Goal: Task Accomplishment & Management: Use online tool/utility

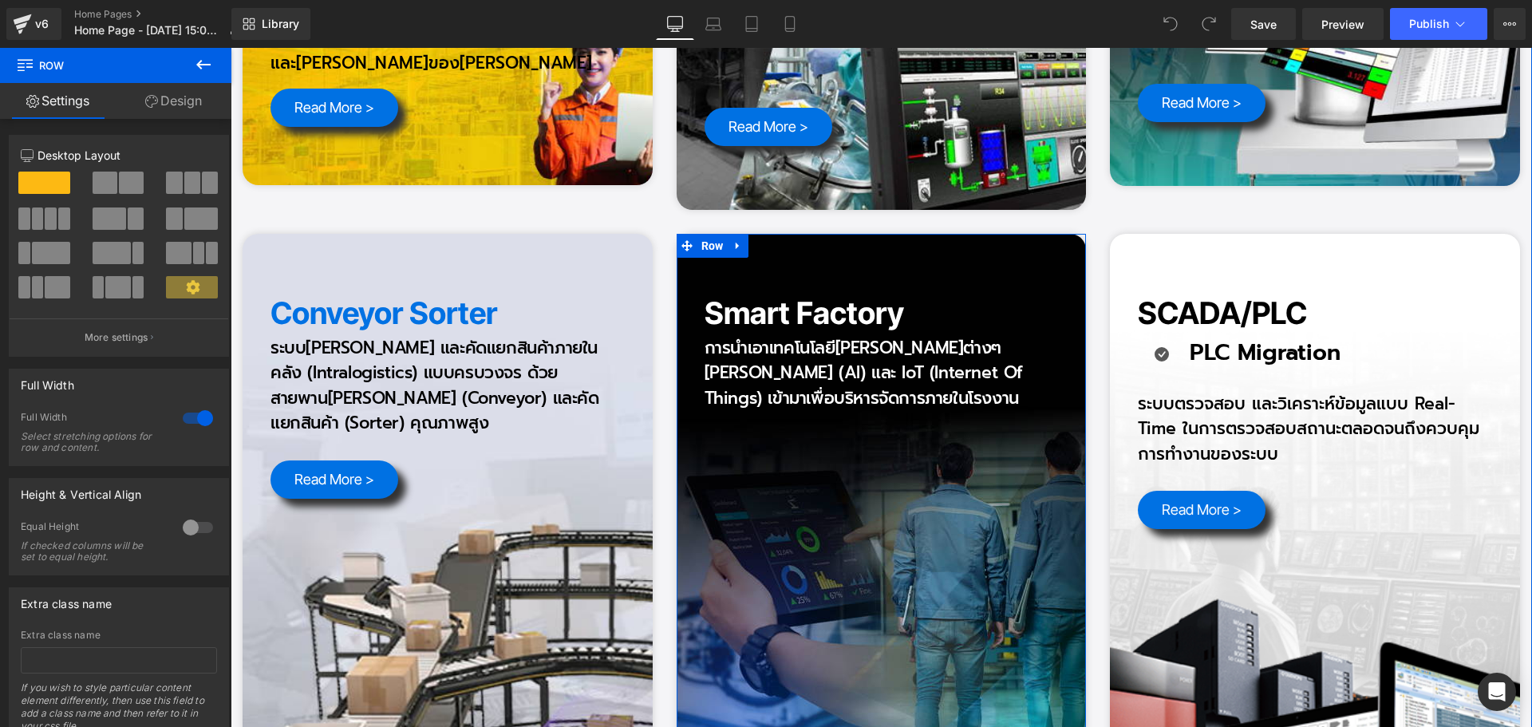
scroll to position [3670, 0]
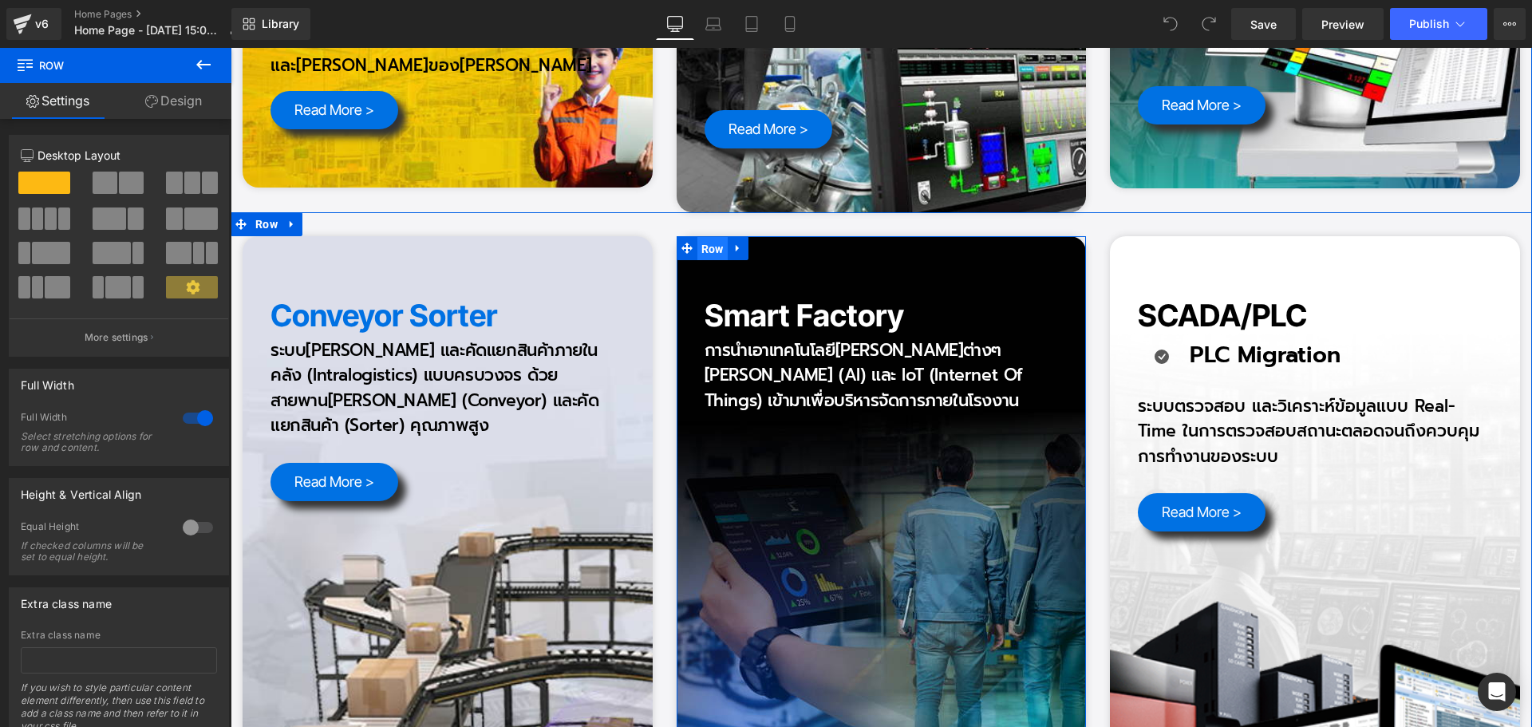
click at [714, 237] on span "Row" at bounding box center [712, 249] width 30 height 24
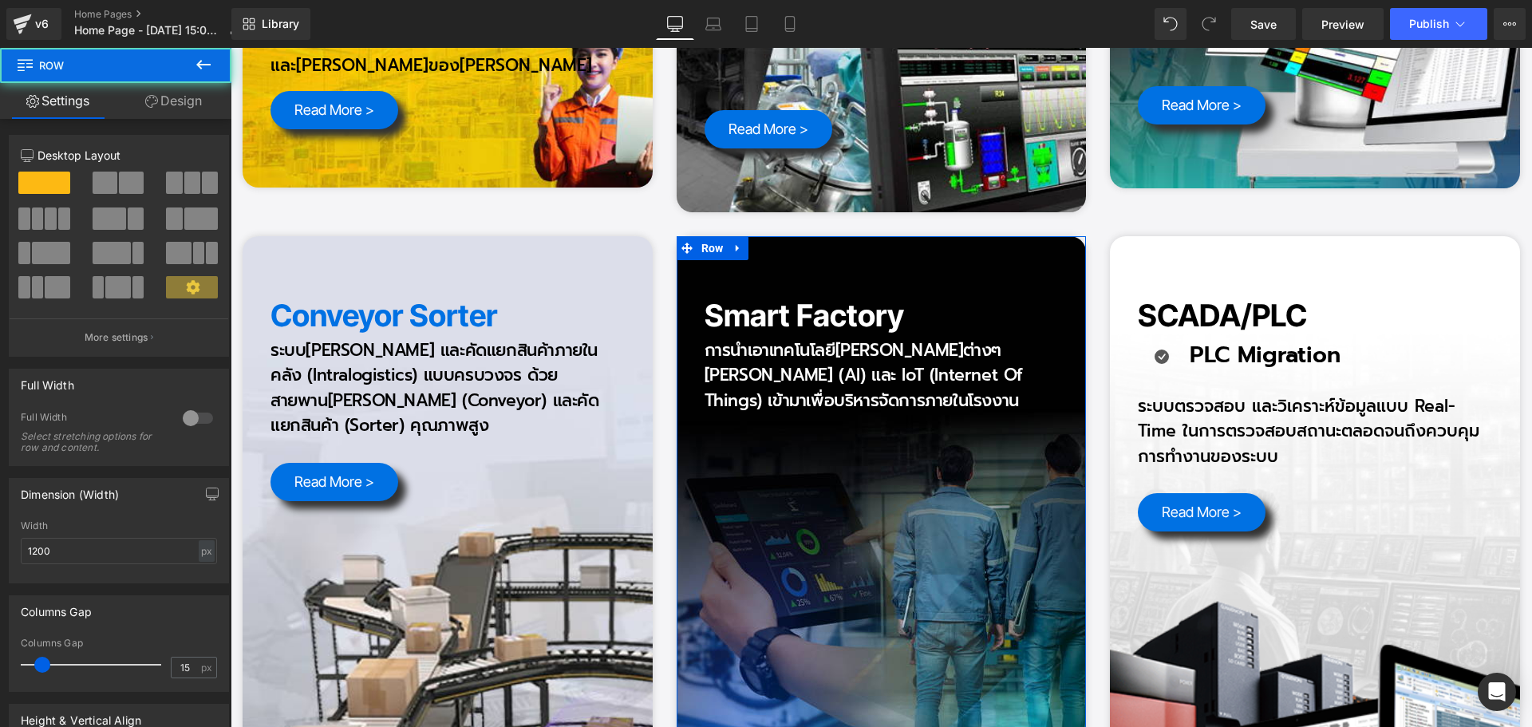
drag, startPoint x: 190, startPoint y: 109, endPoint x: 151, endPoint y: 171, distance: 73.5
click at [189, 110] on link "Design" at bounding box center [174, 101] width 116 height 36
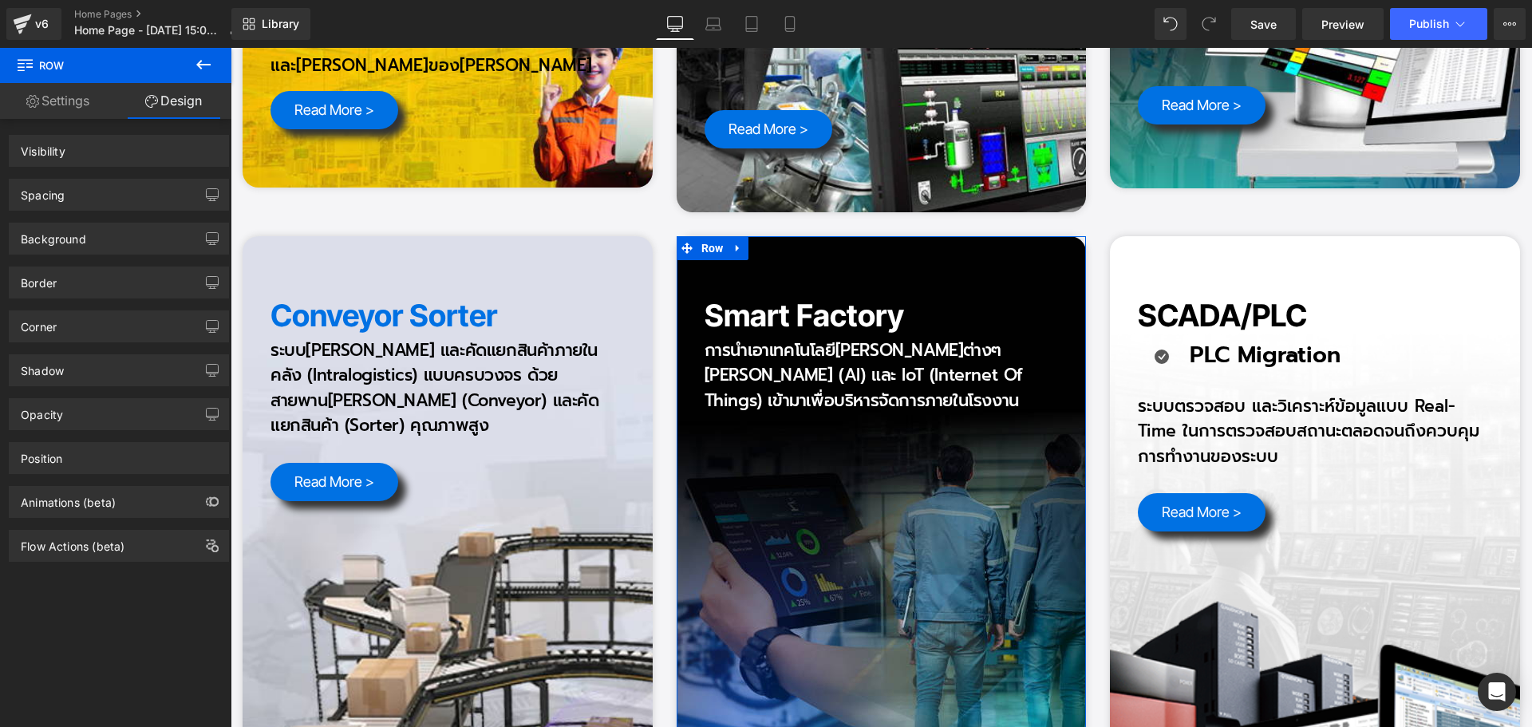
click at [57, 239] on div "Background" at bounding box center [53, 234] width 65 height 22
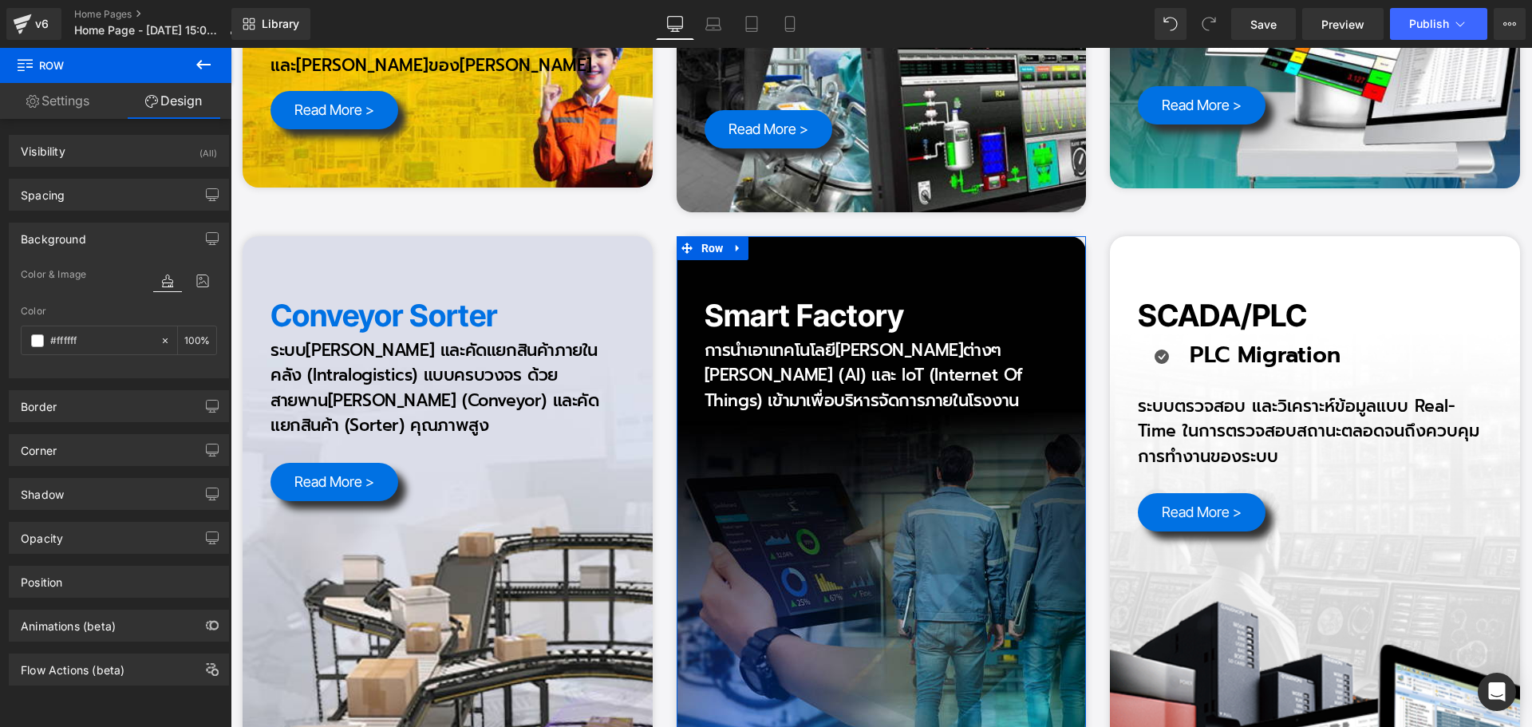
type input "#ffffff"
type input "100"
type input "[URL][DOMAIN_NAME]"
click at [196, 279] on icon at bounding box center [202, 280] width 29 height 21
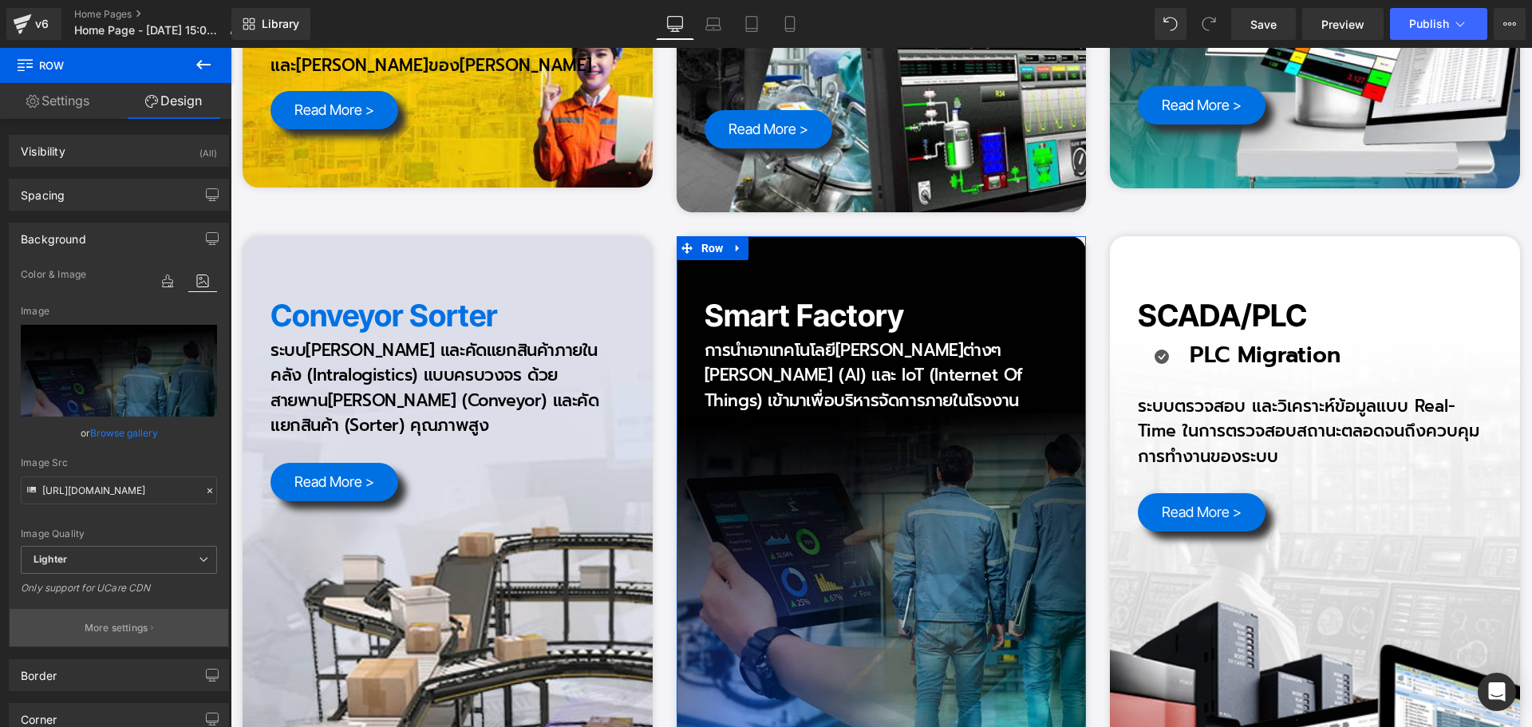
click at [129, 626] on p "More settings" at bounding box center [117, 628] width 64 height 14
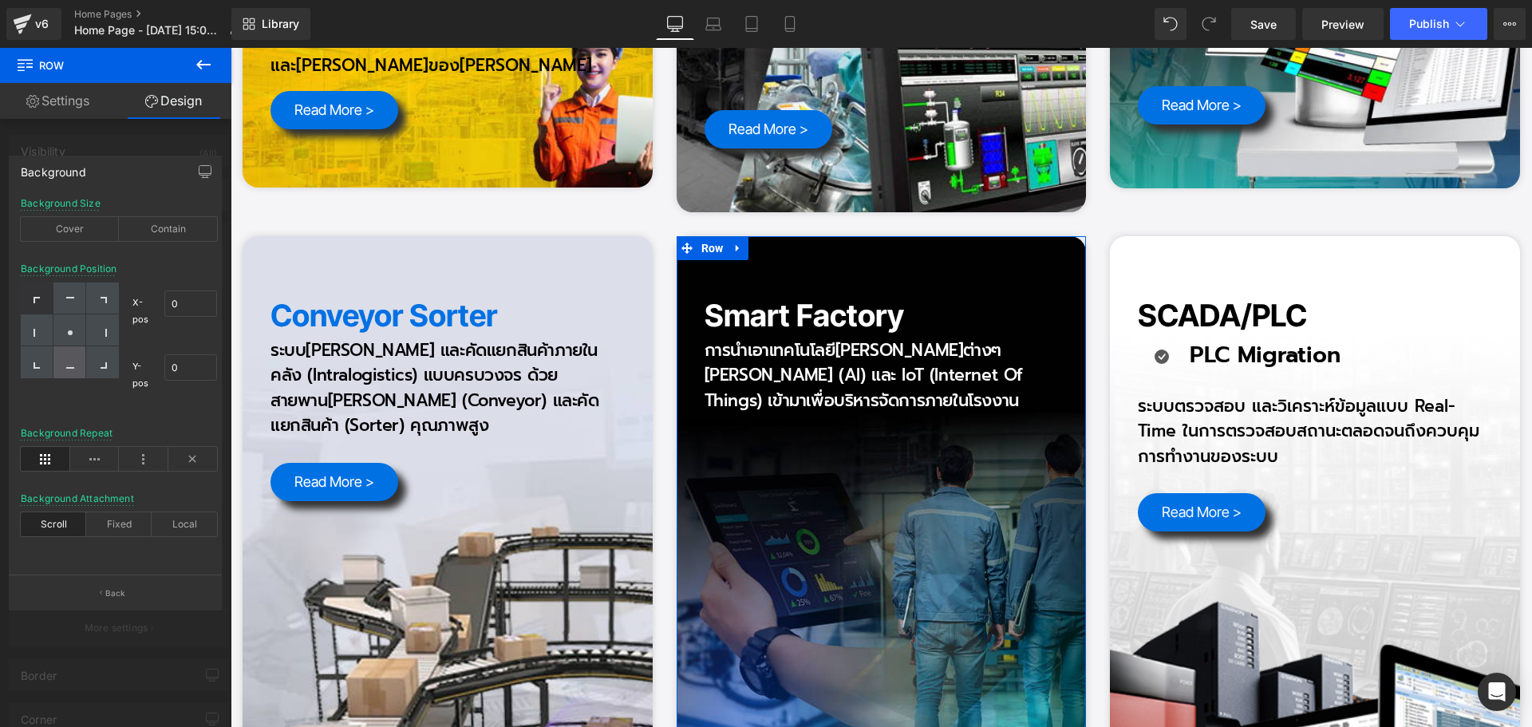
click at [72, 352] on div at bounding box center [69, 362] width 33 height 32
type input "50"
type input "100"
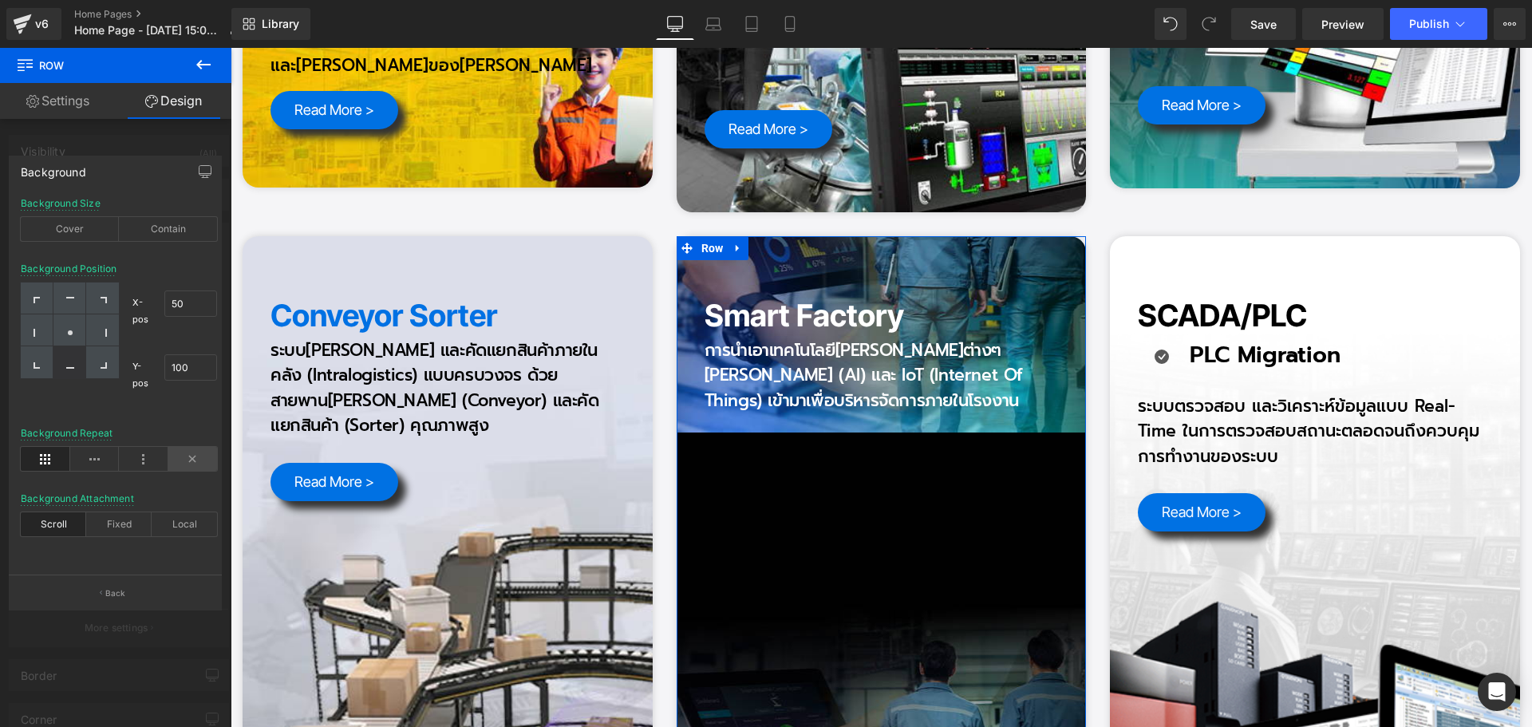
click at [192, 455] on icon at bounding box center [192, 459] width 49 height 24
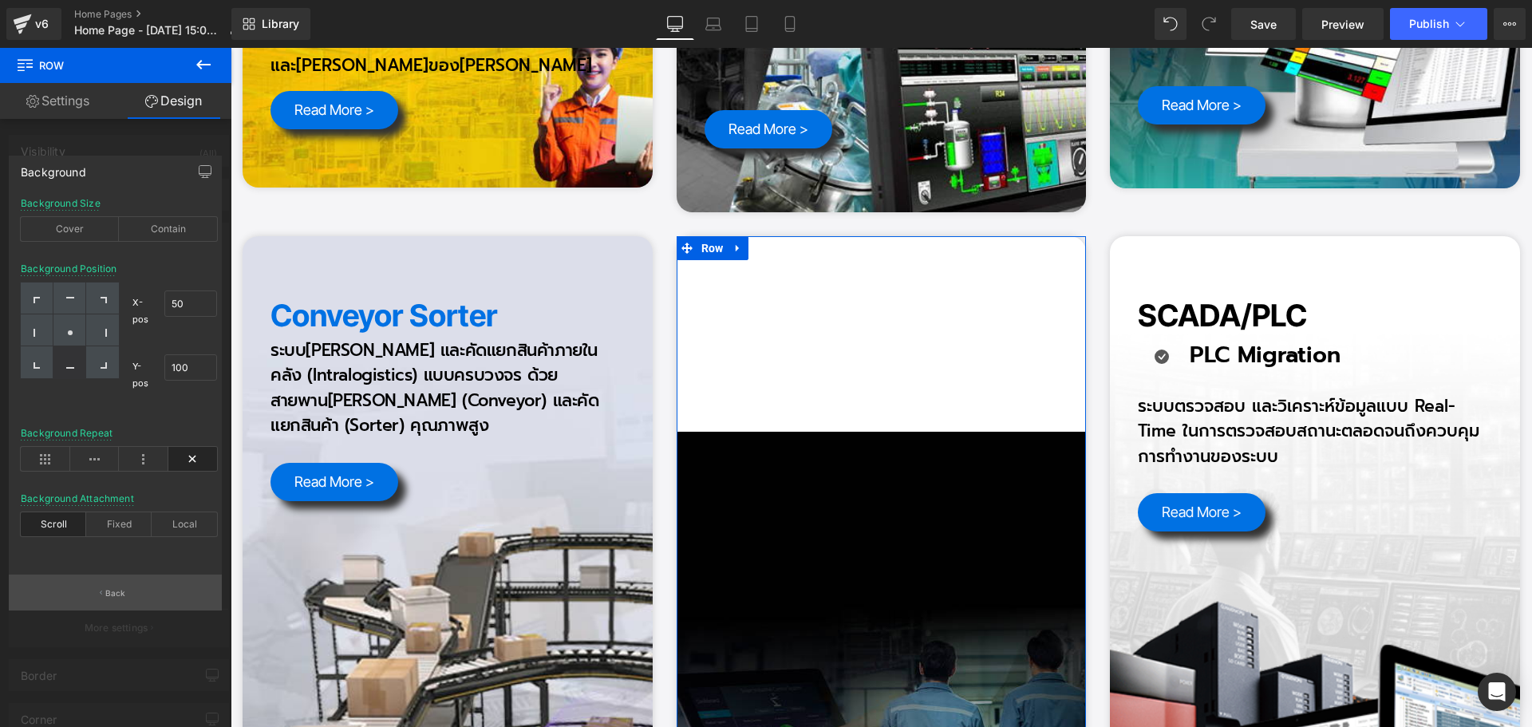
click at [116, 597] on p "Back" at bounding box center [115, 593] width 21 height 12
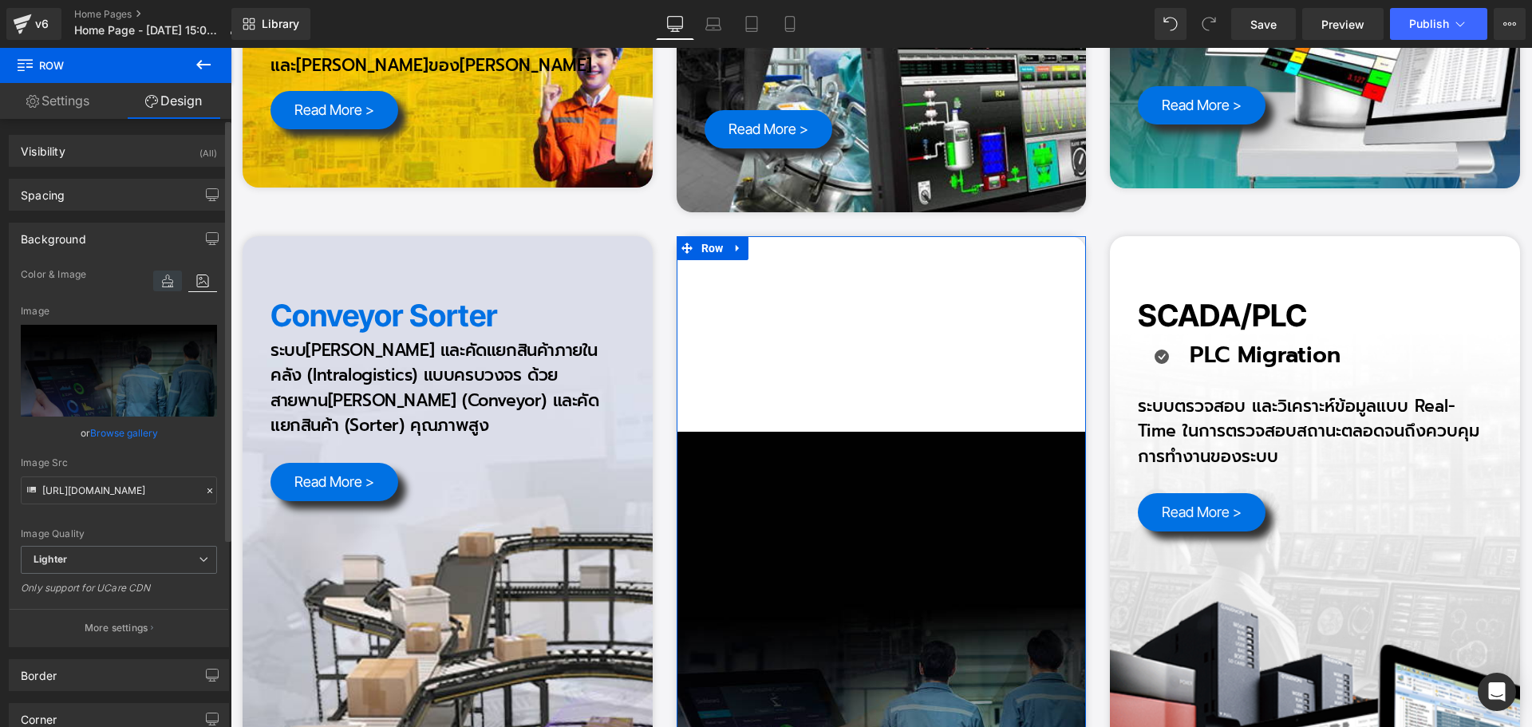
click at [160, 280] on icon at bounding box center [167, 280] width 29 height 21
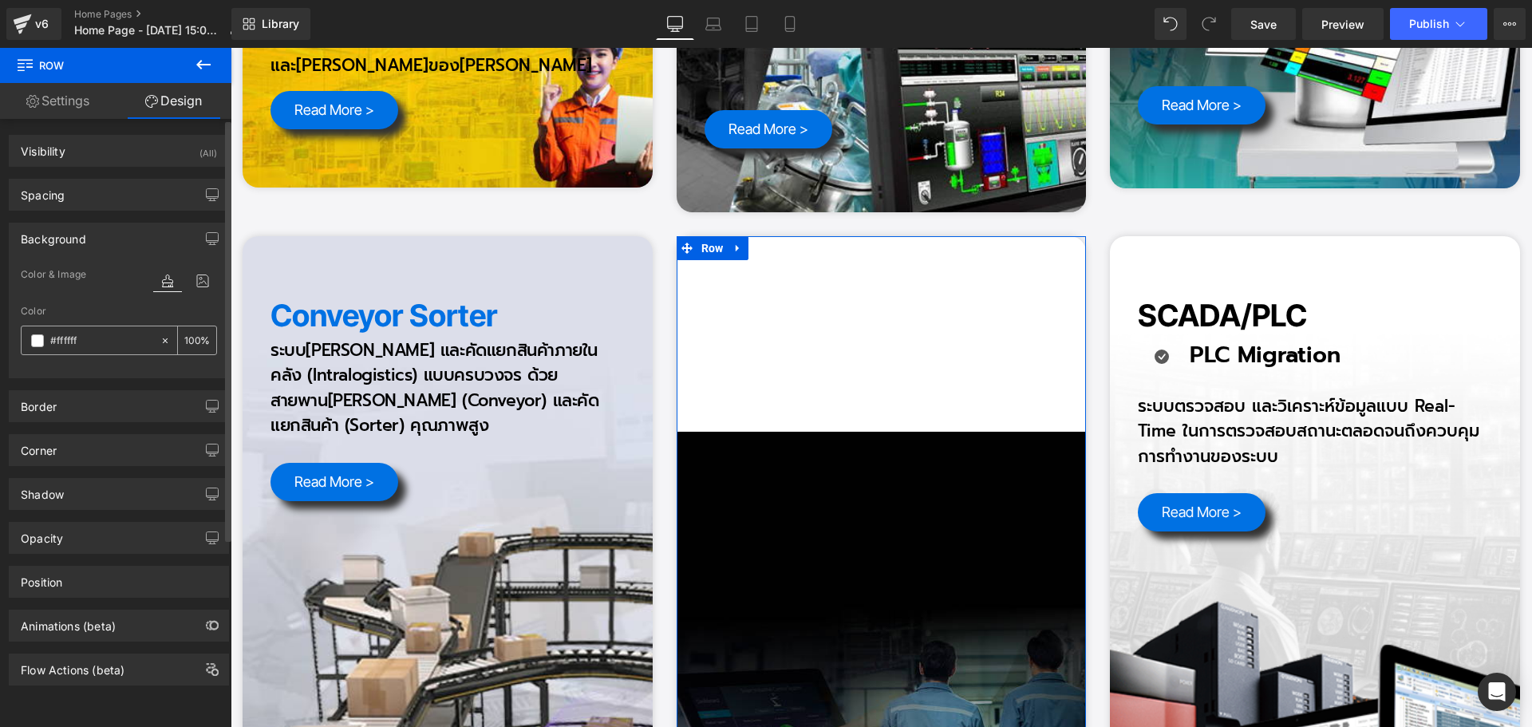
click at [103, 347] on input "#ffffff" at bounding box center [101, 341] width 102 height 18
type input "0"
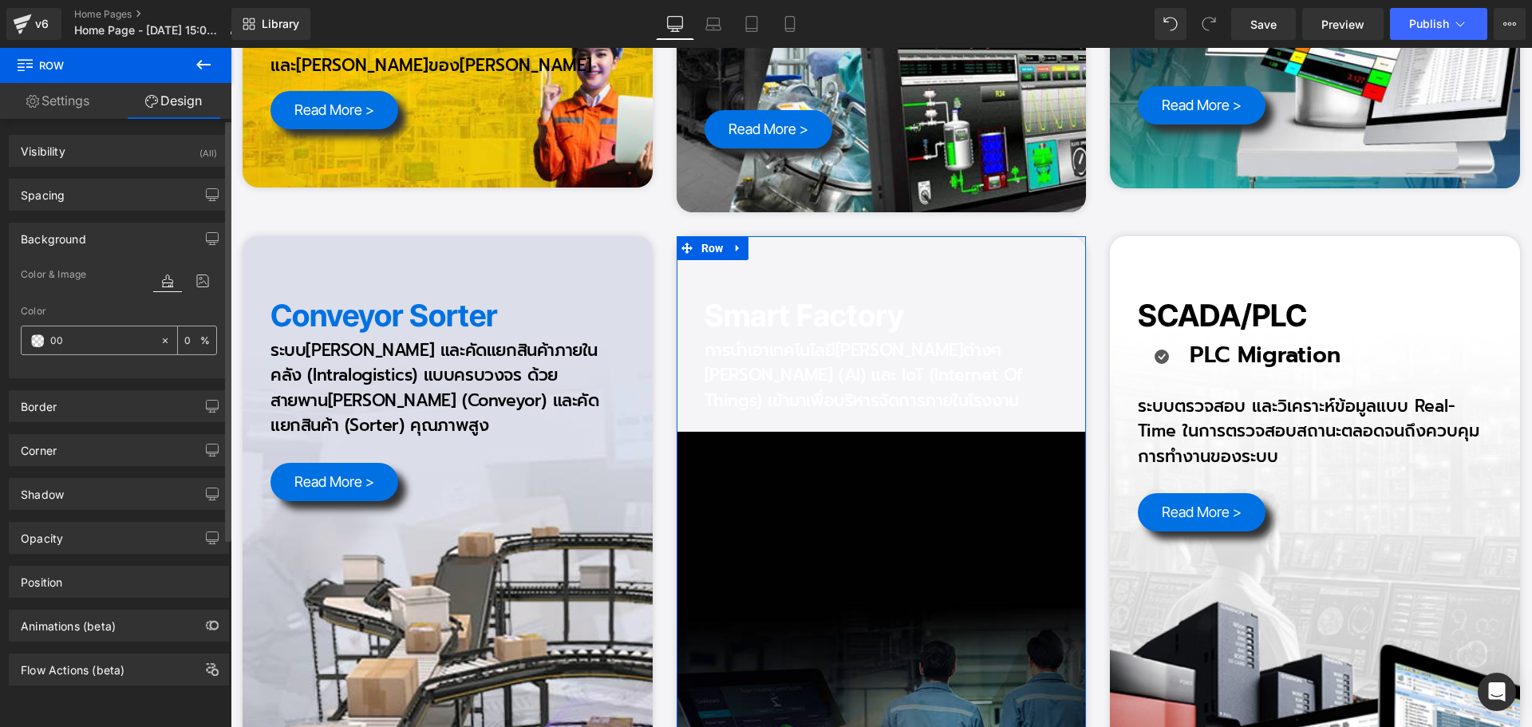
type input "000"
type input "100"
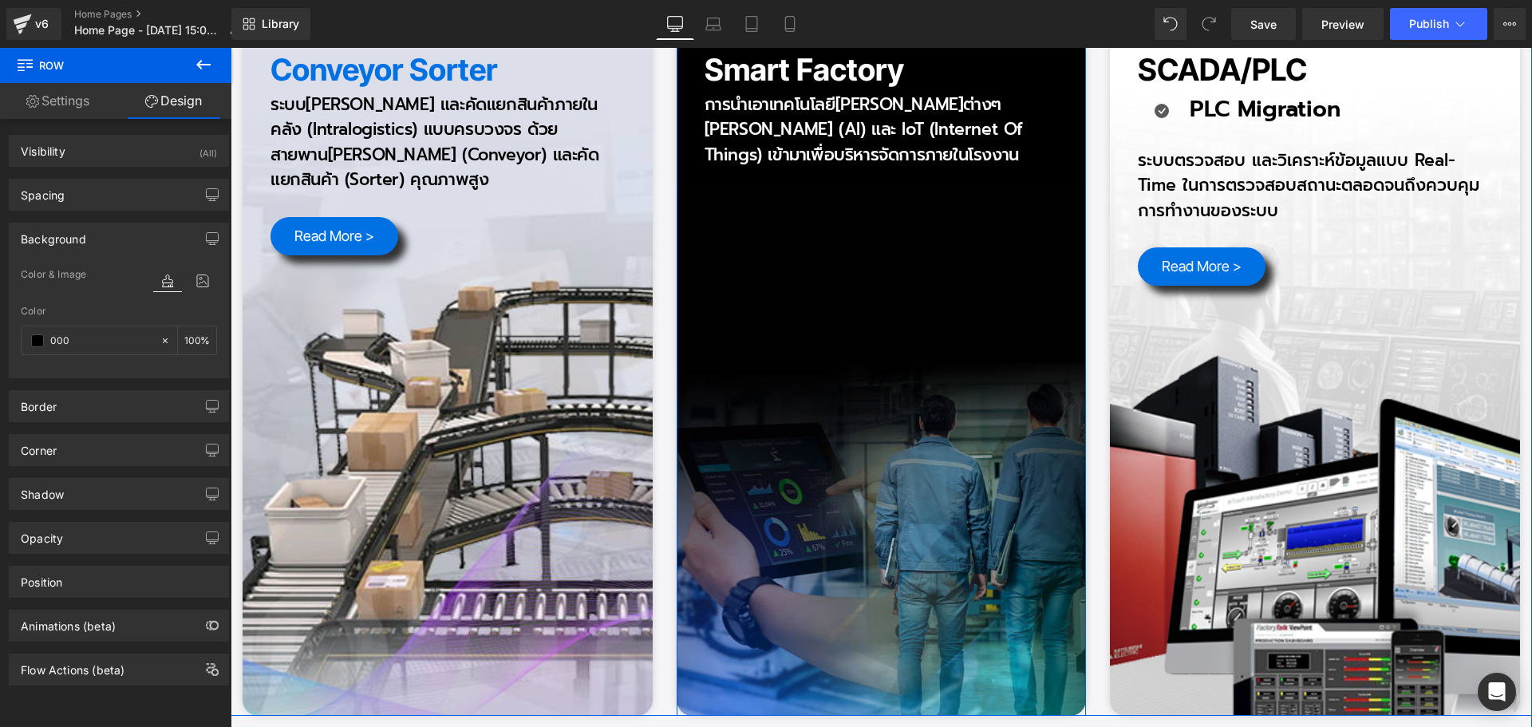
scroll to position [3990, 0]
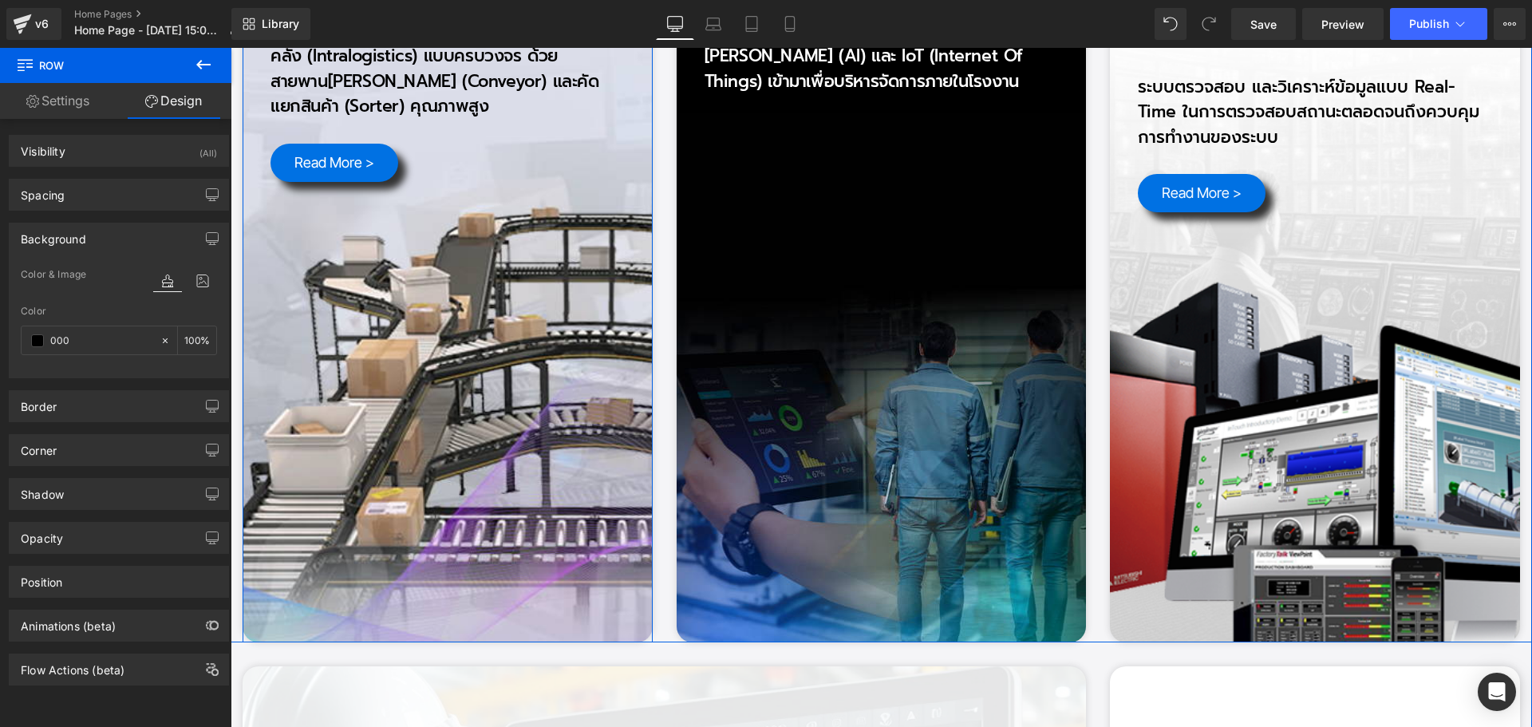
click at [420, 552] on div "Conveyor Sorter Heading ระบบ[PERSON_NAME] และคัดแยกสินค้าภายในคลัง (Intralogist…" at bounding box center [448, 279] width 410 height 725
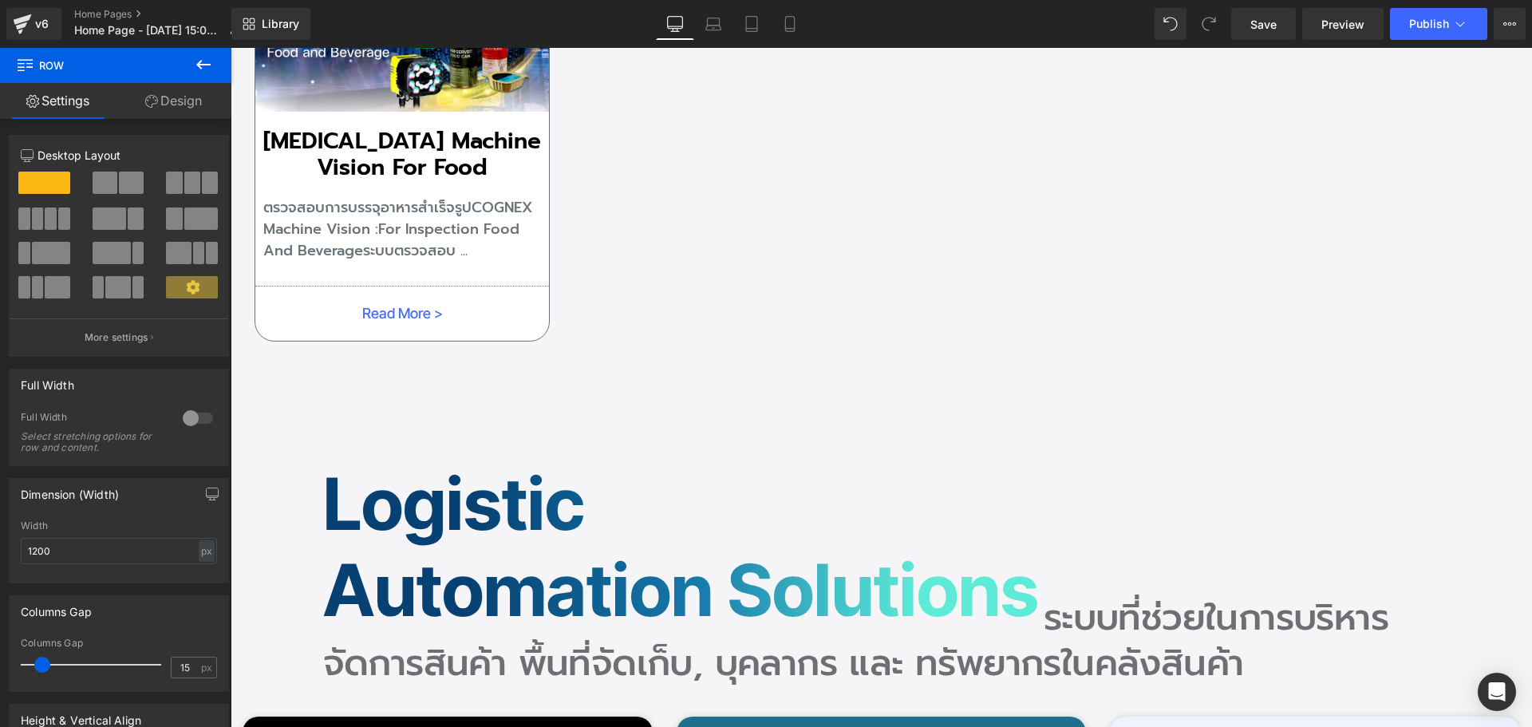
scroll to position [8618, 0]
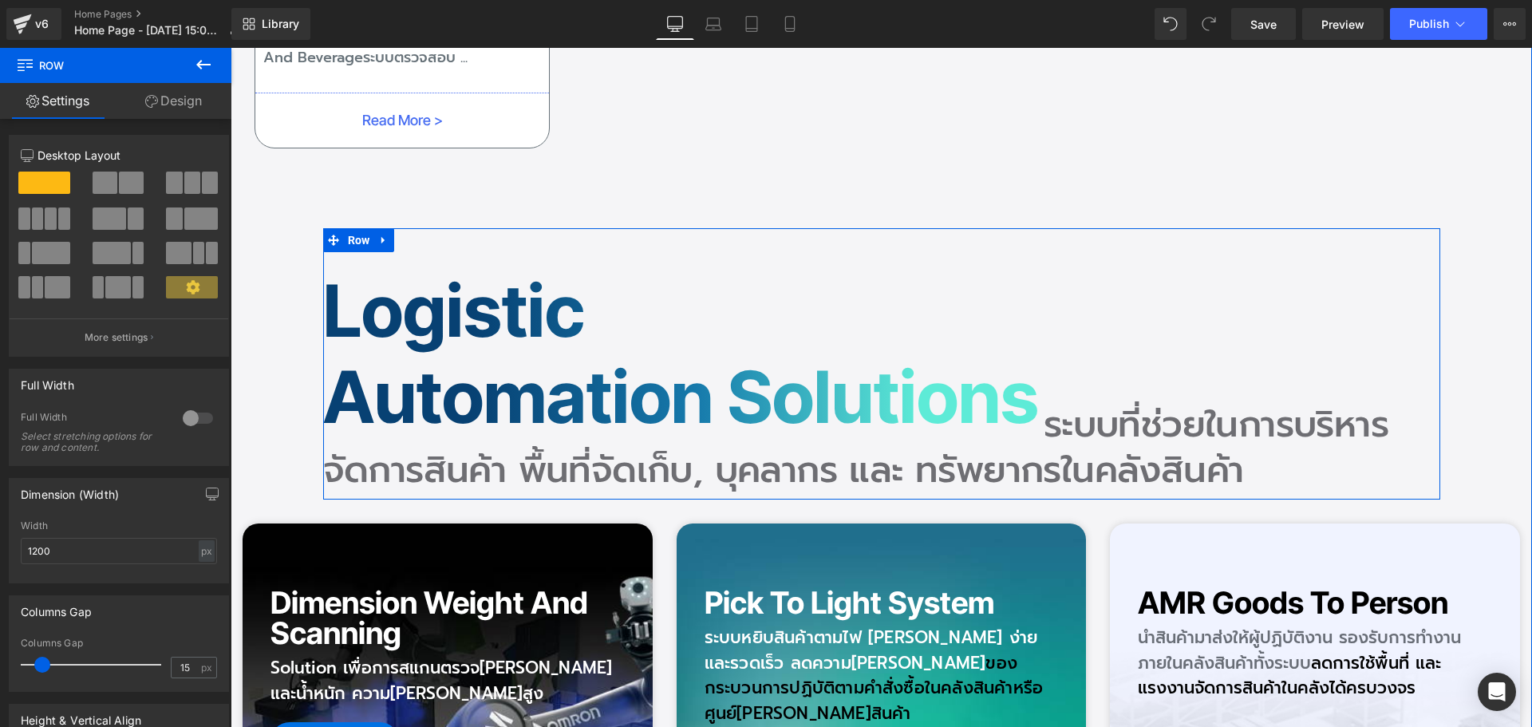
drag, startPoint x: 522, startPoint y: 198, endPoint x: 827, endPoint y: 252, distance: 309.6
click at [522, 228] on div "Logistic Automation Solutions Heading ระบบที่ช่วยในการบริหาร Heading Row จัดการ…" at bounding box center [881, 363] width 1117 height 271
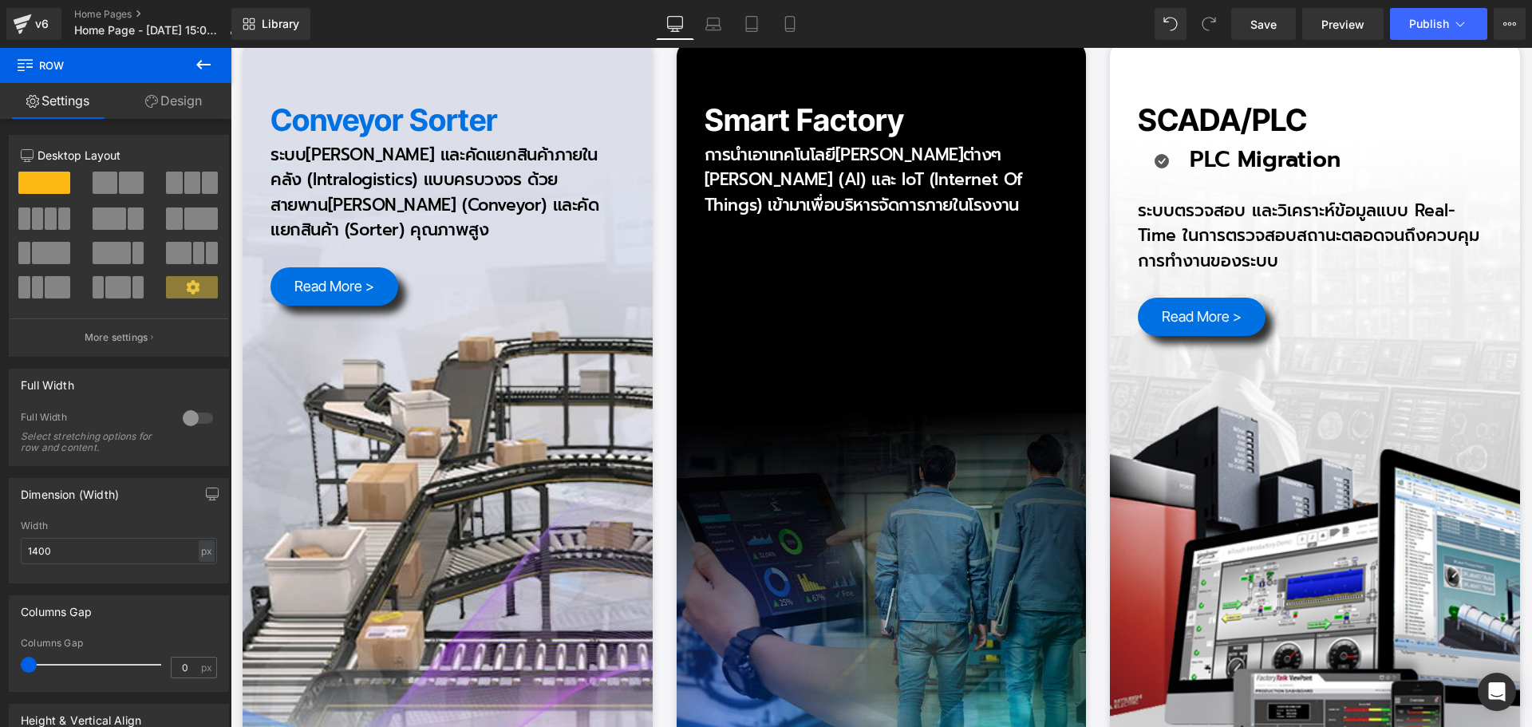
scroll to position [3990, 0]
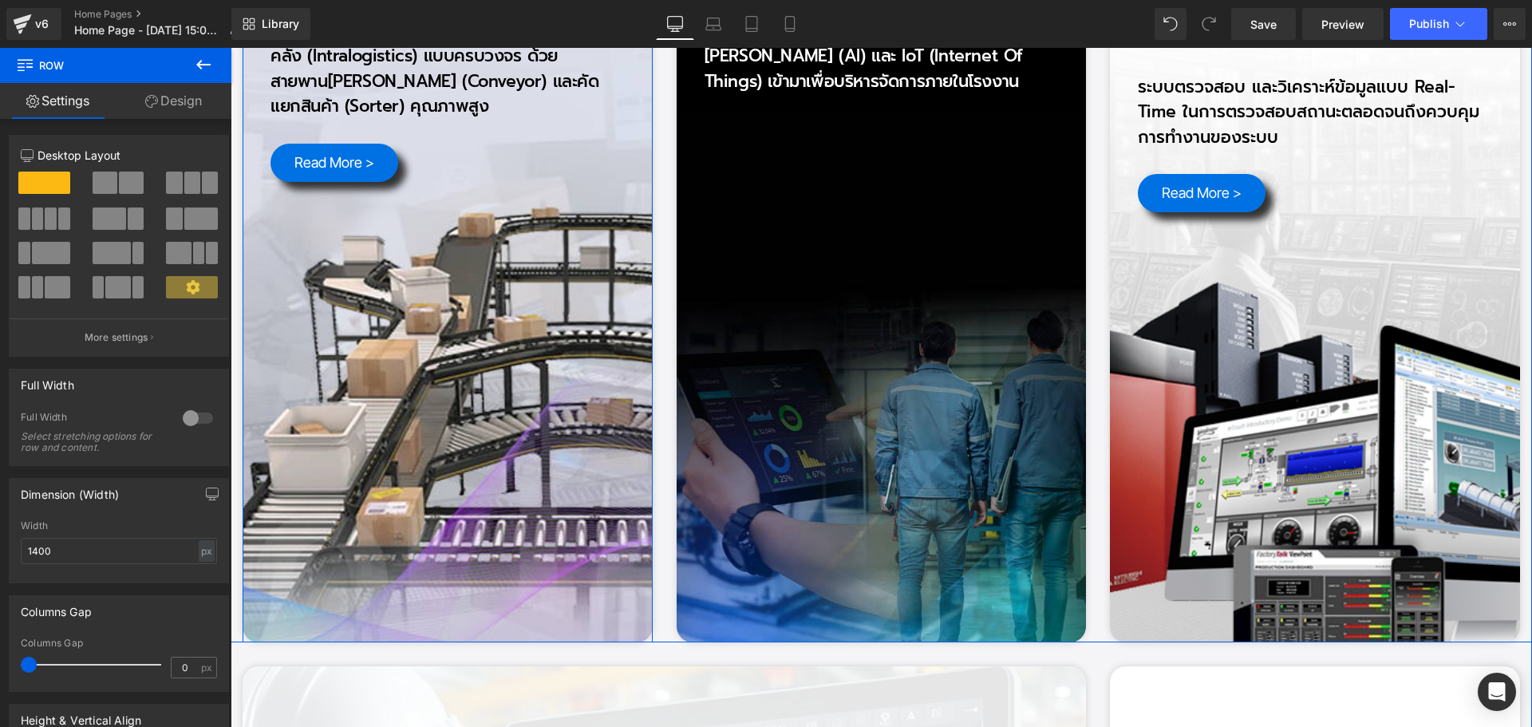
drag, startPoint x: 562, startPoint y: 257, endPoint x: 552, endPoint y: 245, distance: 15.3
click at [562, 257] on div "Conveyor Sorter Heading ระบบ[PERSON_NAME] และคัดแยกสินค้าภายในคลัง (Intralogist…" at bounding box center [448, 279] width 410 height 725
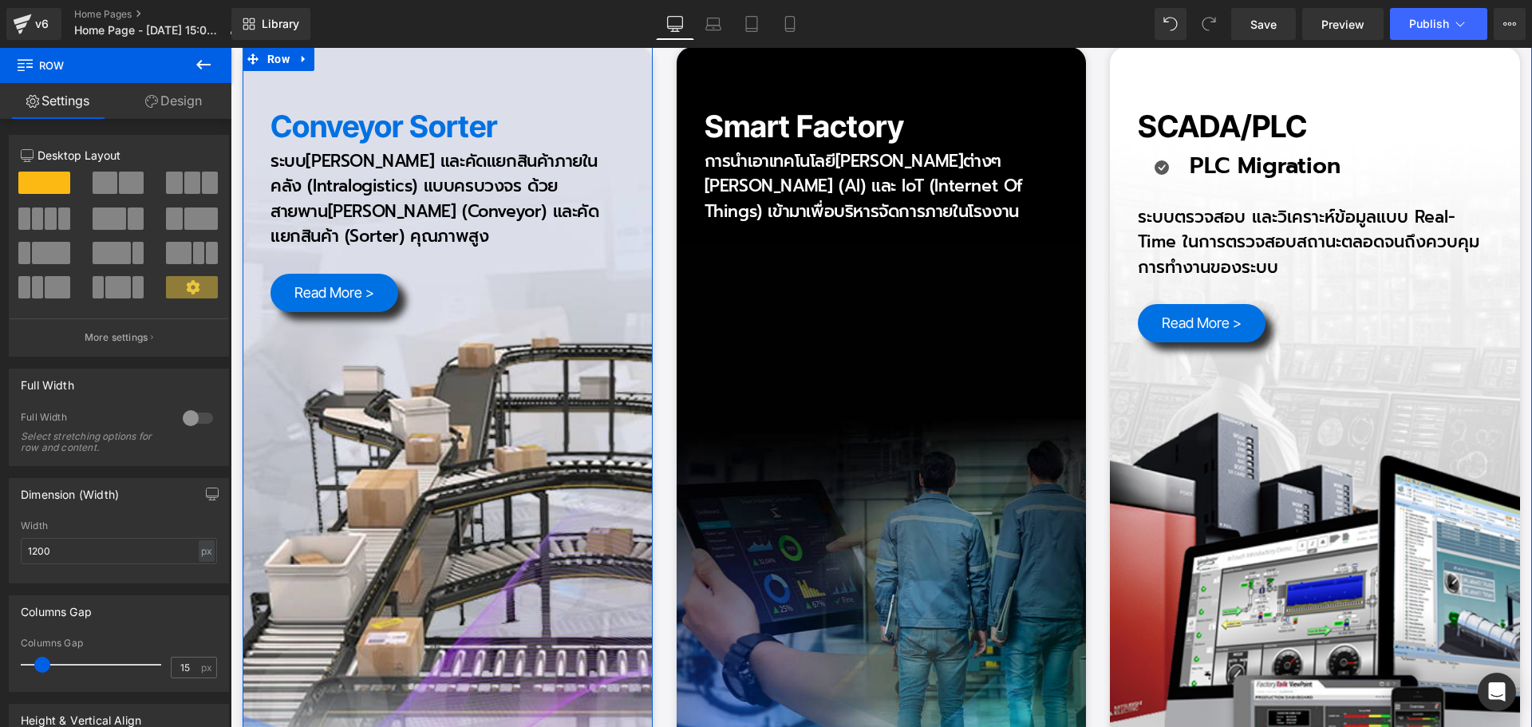
scroll to position [3670, 0]
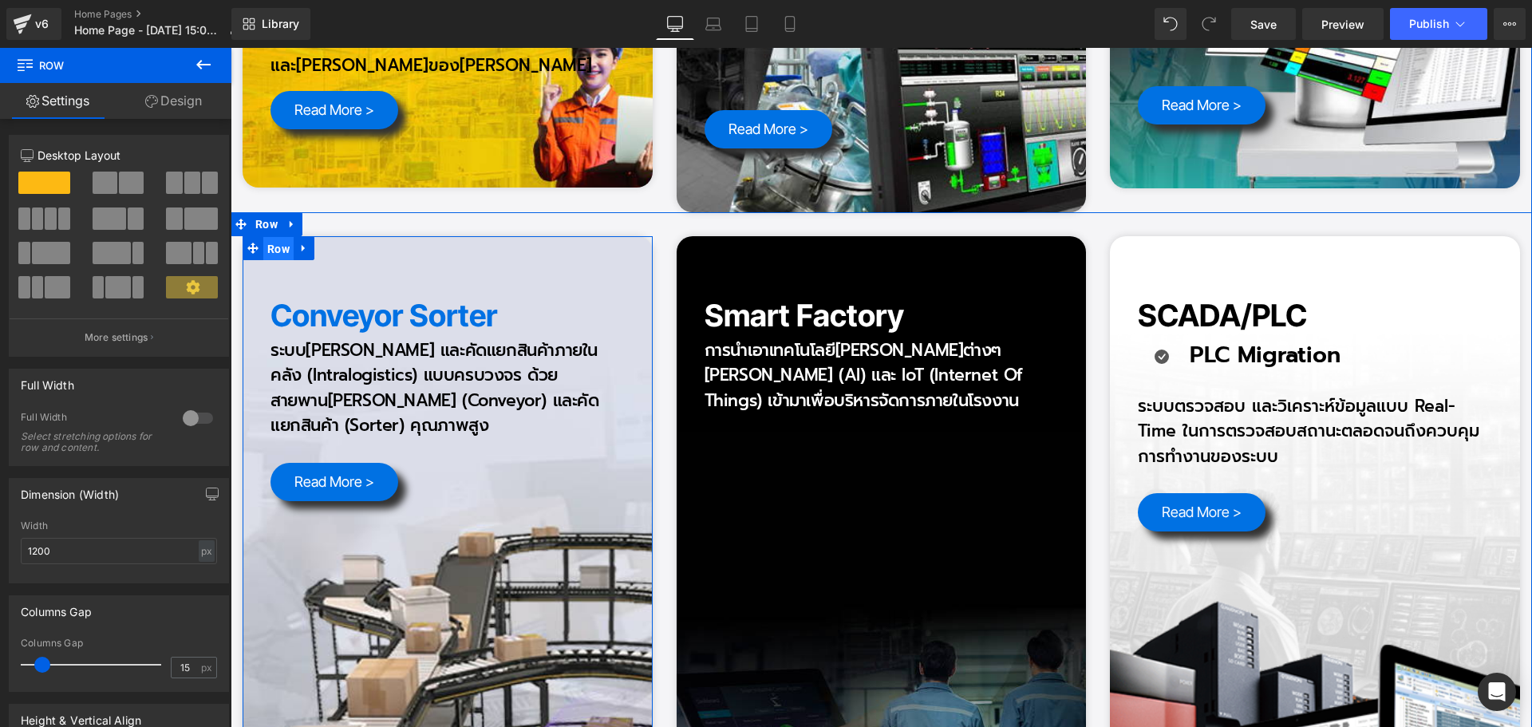
click at [270, 237] on span "Row" at bounding box center [278, 249] width 30 height 24
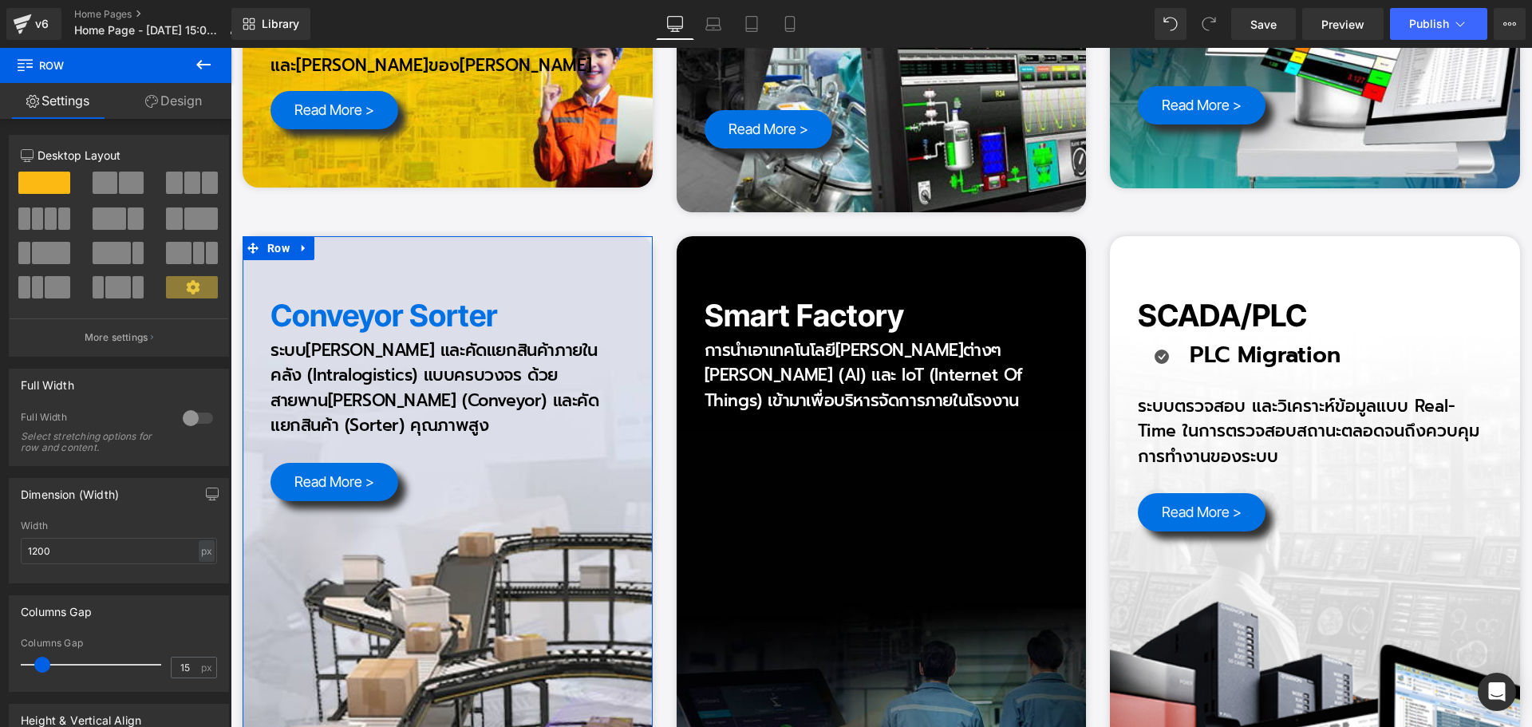
click at [168, 108] on link "Design" at bounding box center [174, 101] width 116 height 36
click at [0, 0] on div "Spacing" at bounding box center [0, 0] width 0 height 0
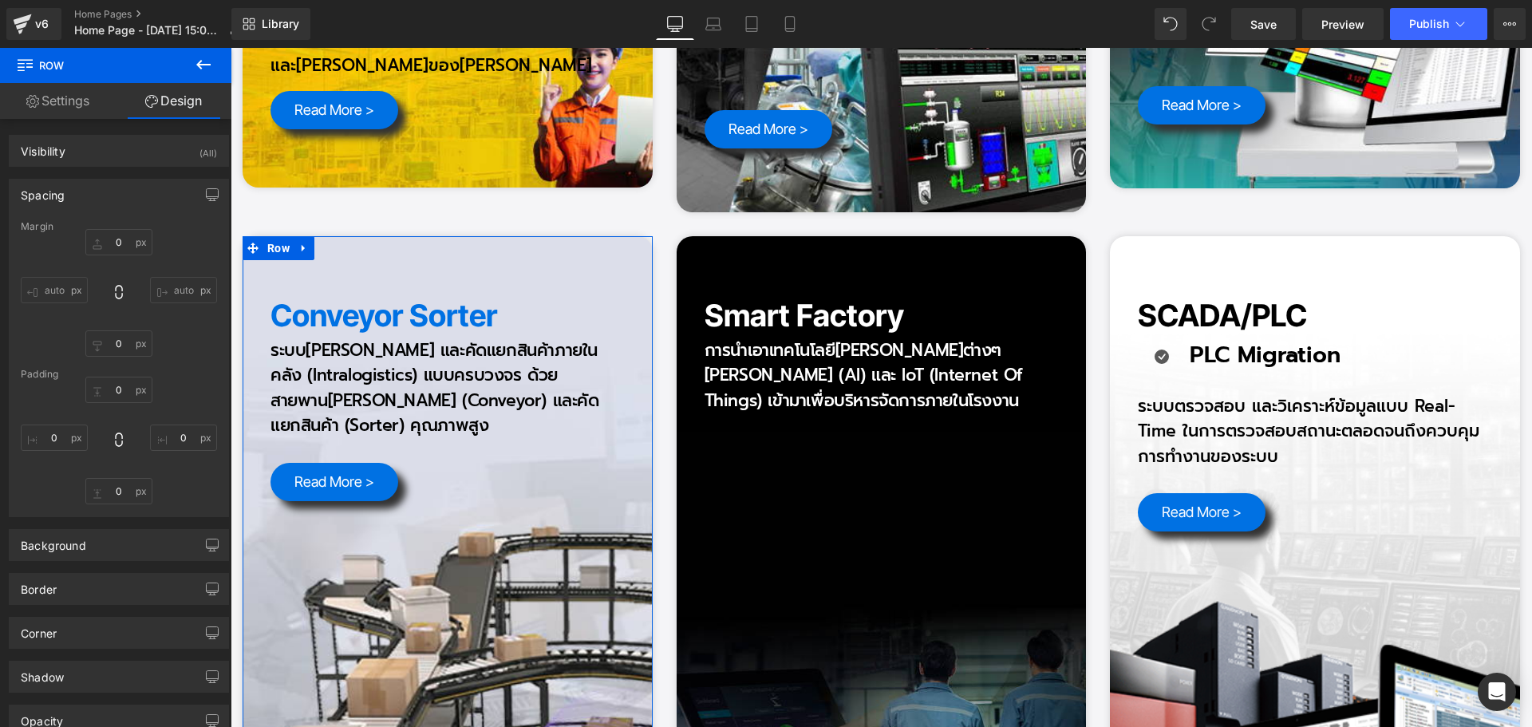
type input "0px"
type input "80px"
type input "20px"
type input "80px"
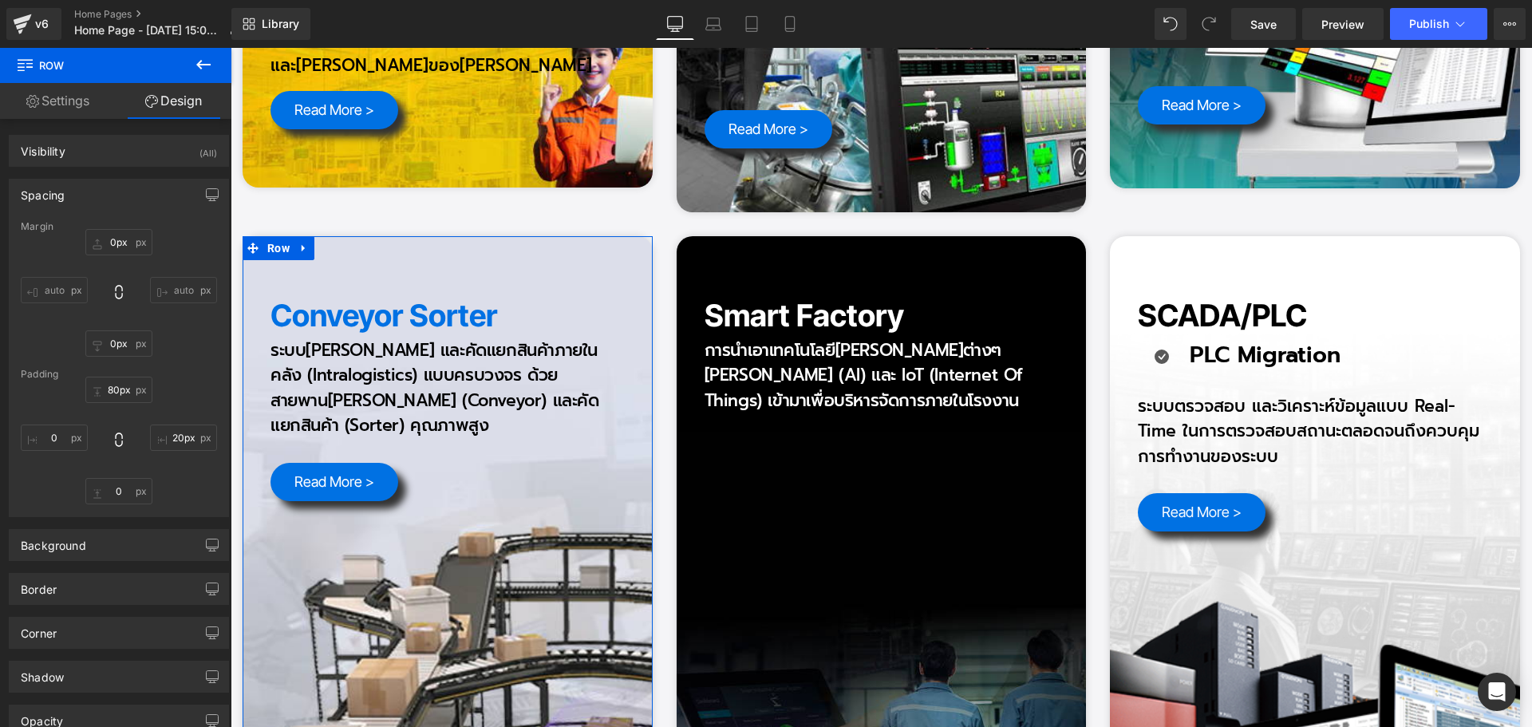
type input "20px"
click at [125, 486] on input "80px" at bounding box center [118, 491] width 67 height 26
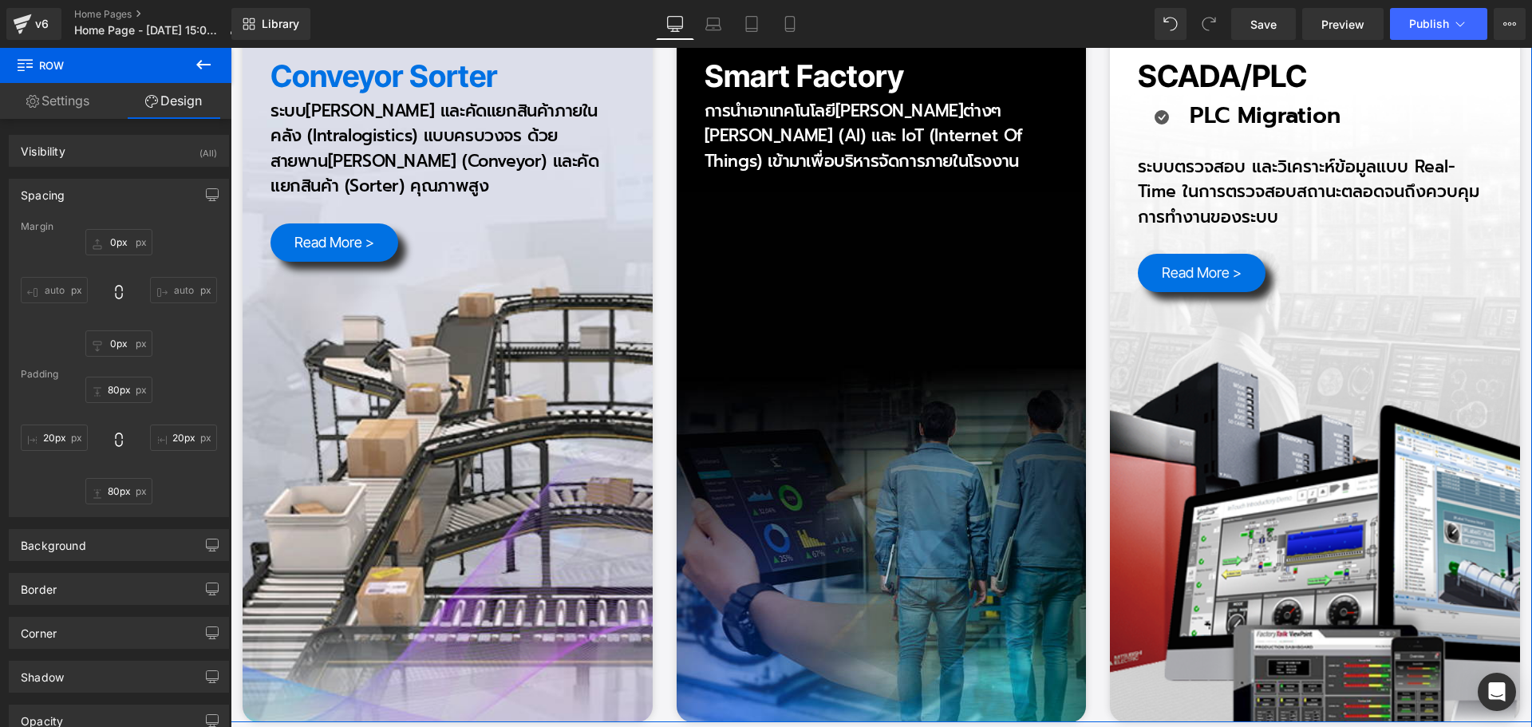
click at [1207, 314] on div "SCADA/PLC Heading Icon PLC Migration Text Block Icon List ระบบตรวจสอบ และวิเครา…" at bounding box center [1315, 359] width 410 height 725
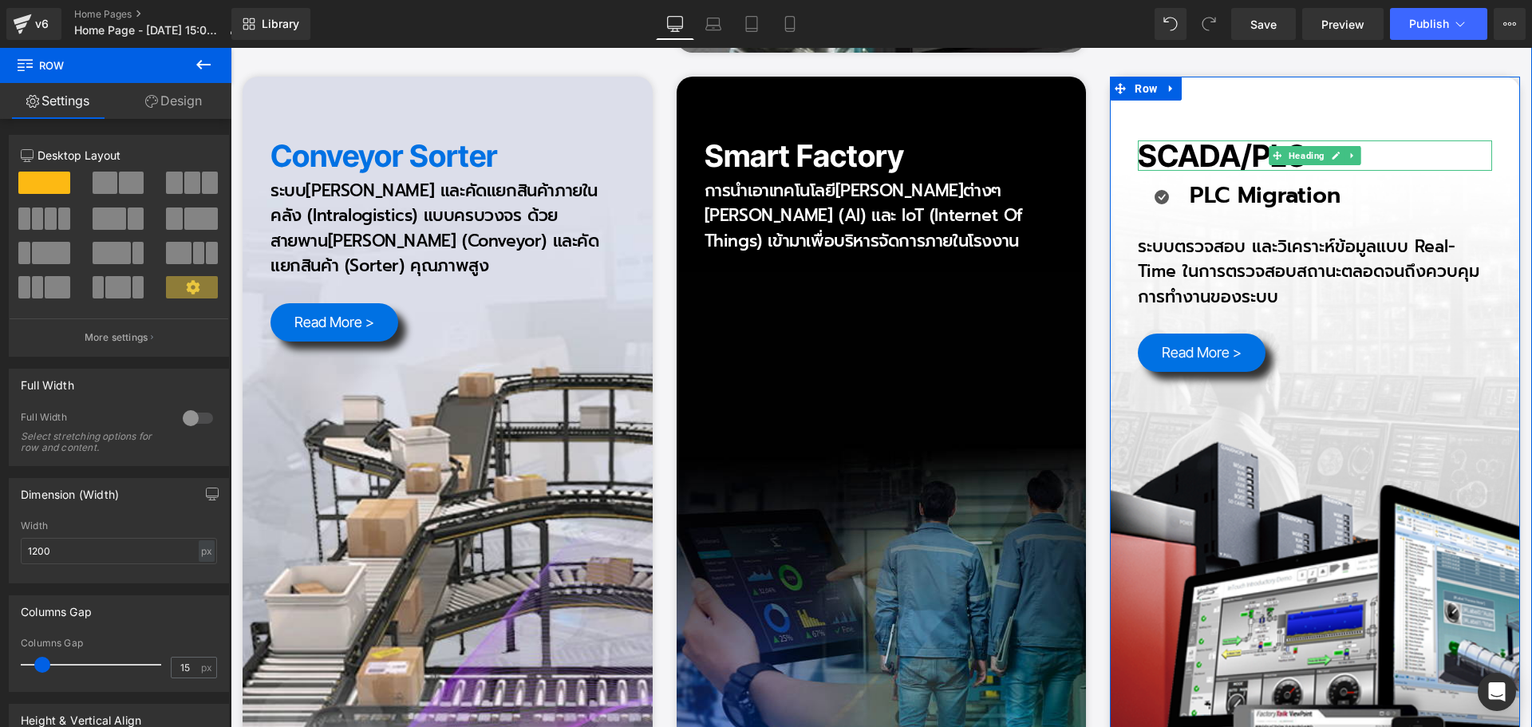
scroll to position [3750, 0]
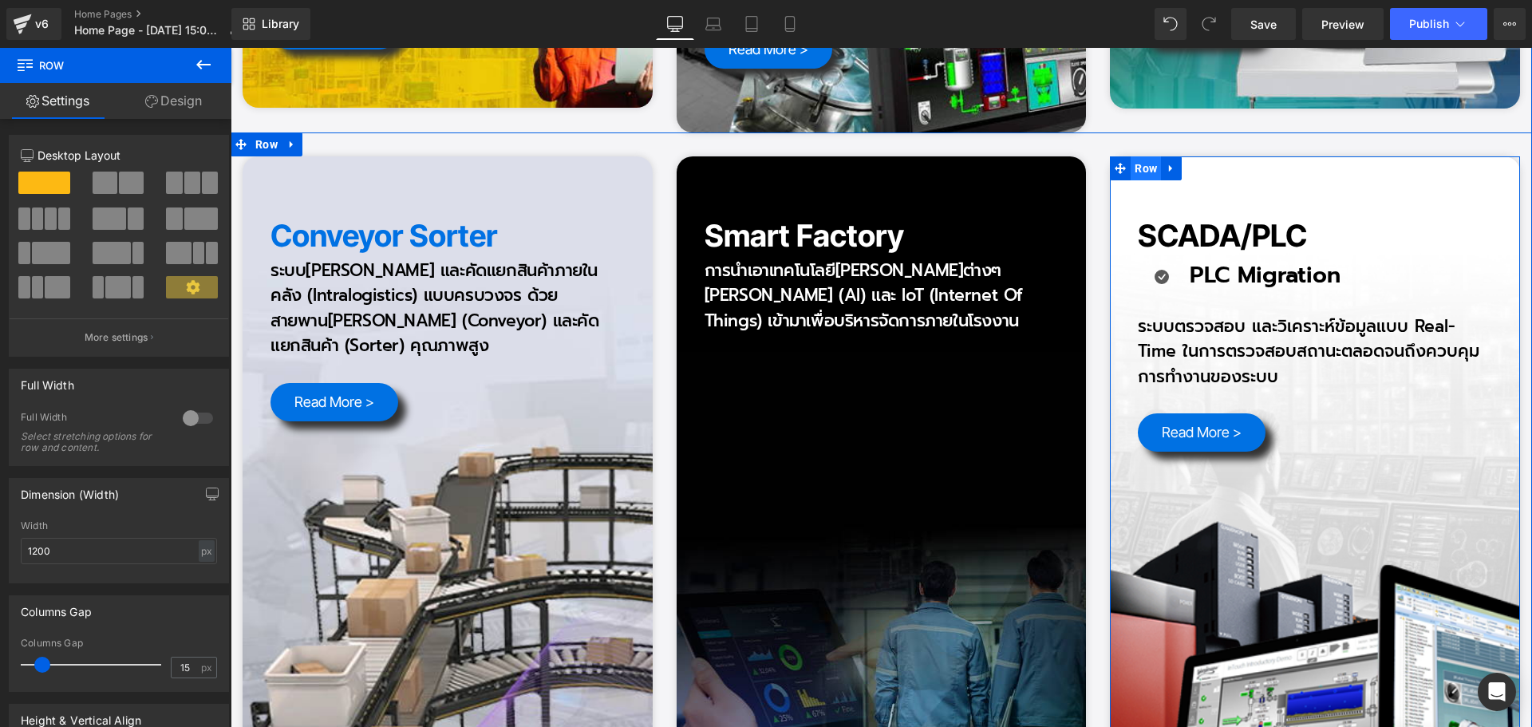
click at [1142, 156] on span "Row" at bounding box center [1146, 168] width 30 height 24
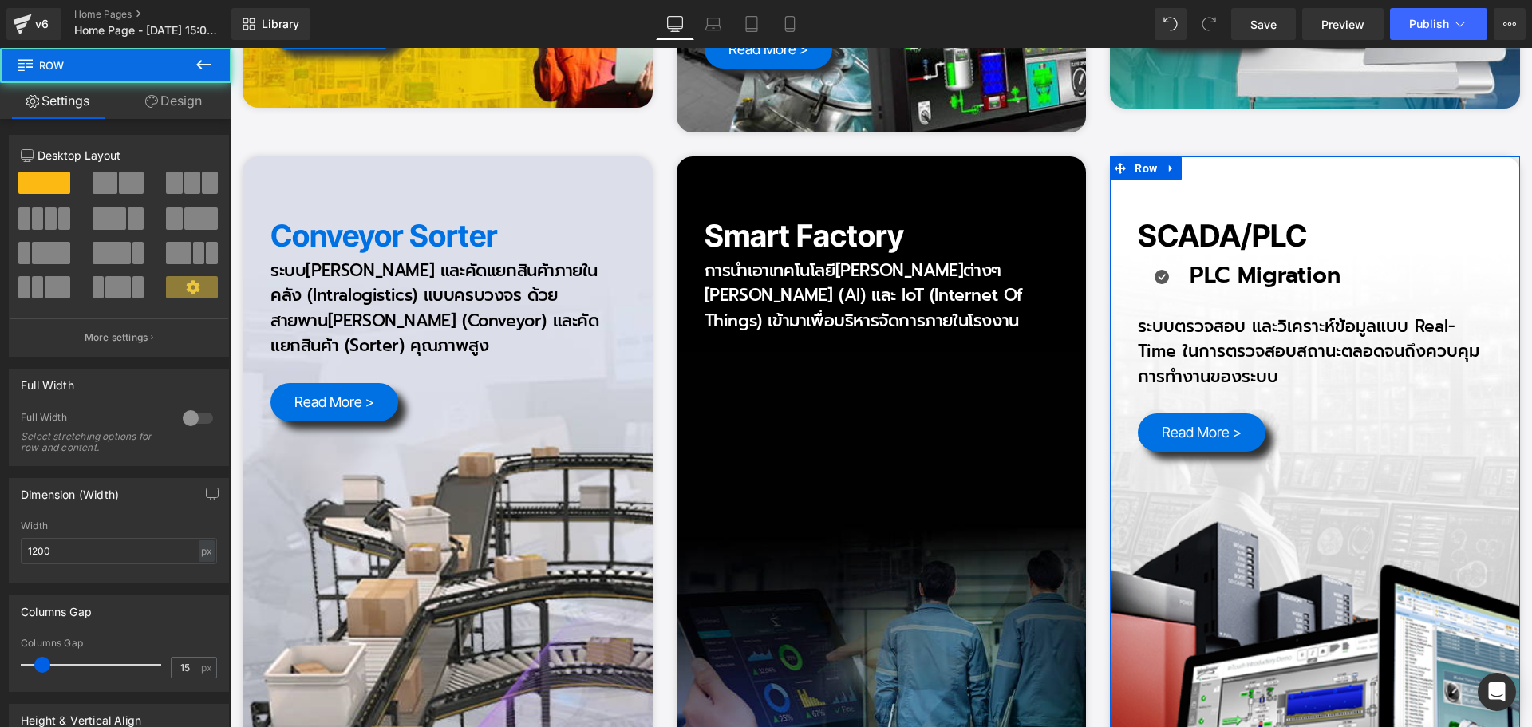
click at [188, 103] on link "Design" at bounding box center [174, 101] width 116 height 36
click at [0, 0] on div "Spacing" at bounding box center [0, 0] width 0 height 0
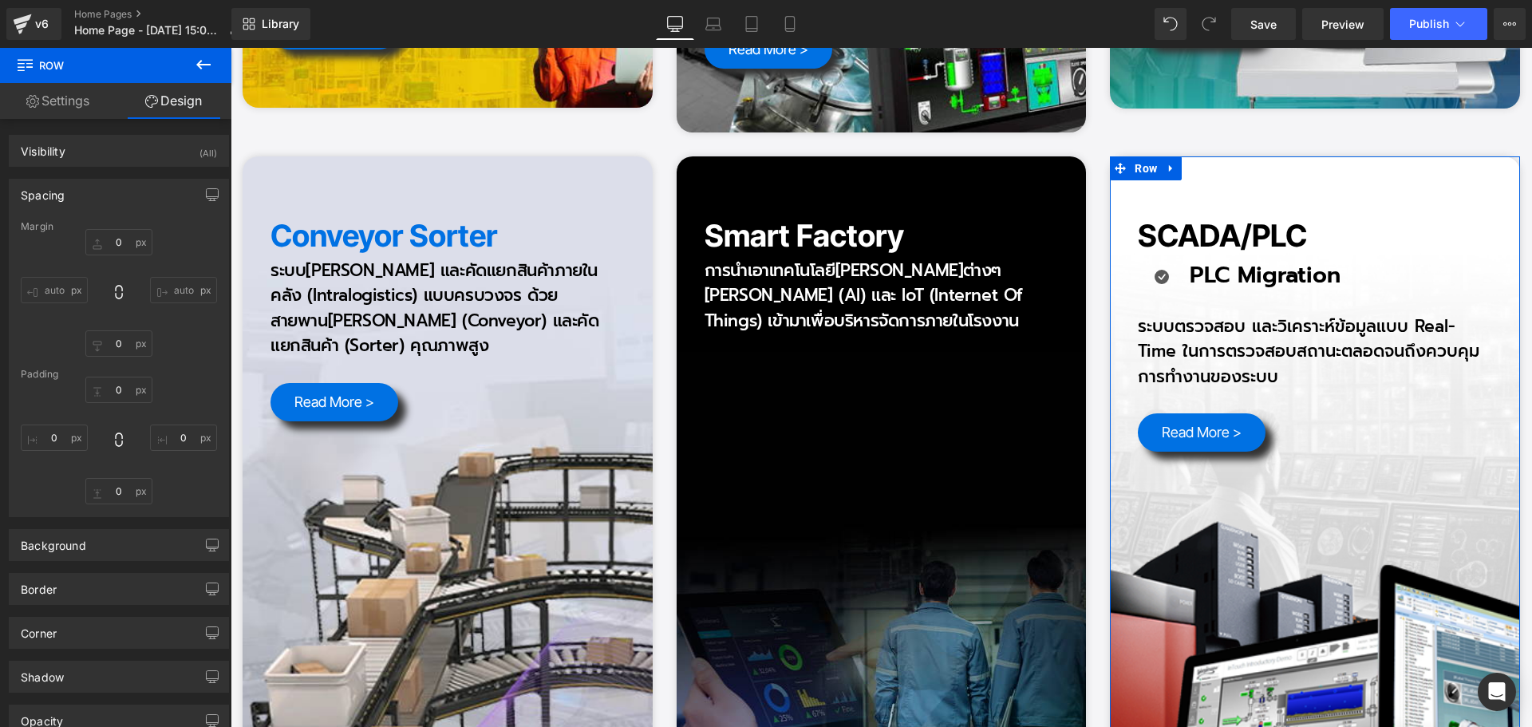
type input "0px"
type input "80px"
type input "20px"
type input "80px"
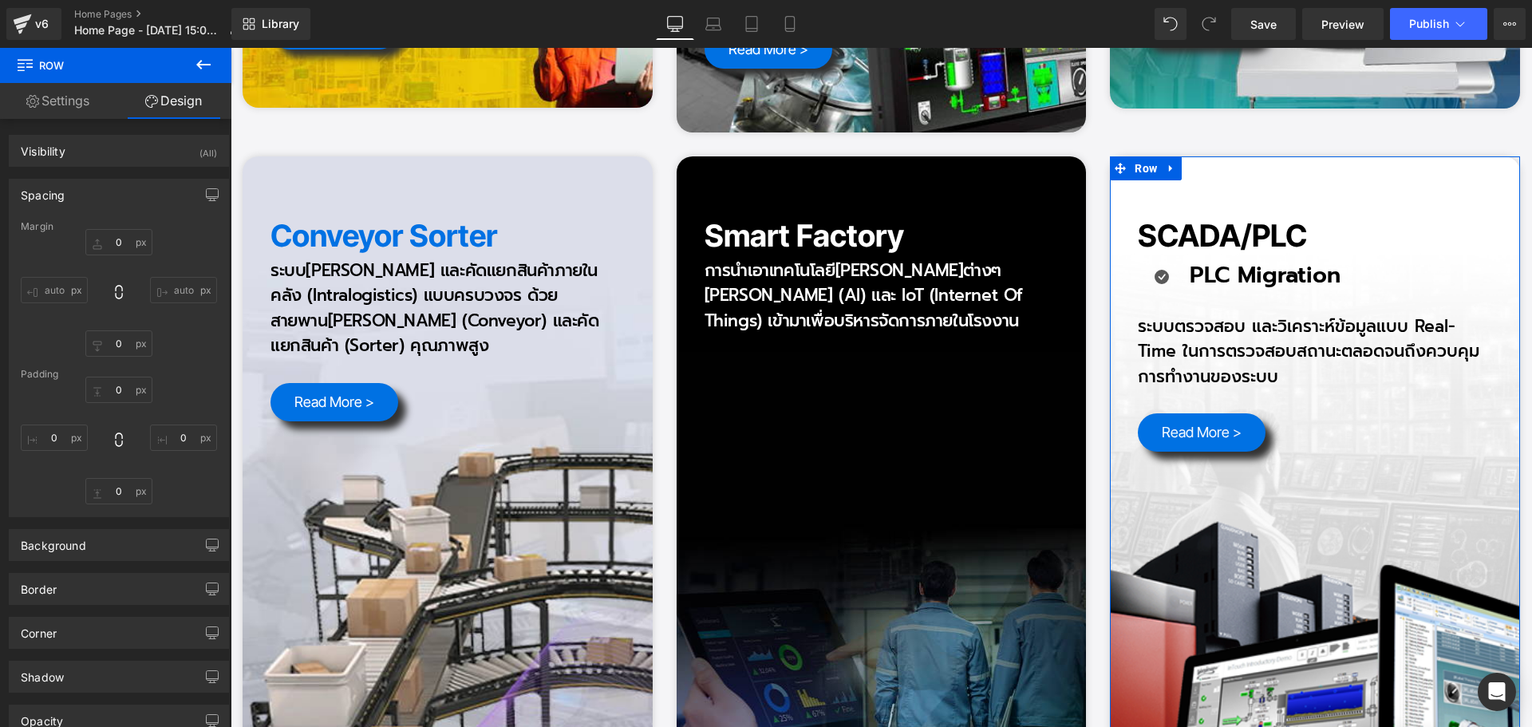
type input "20px"
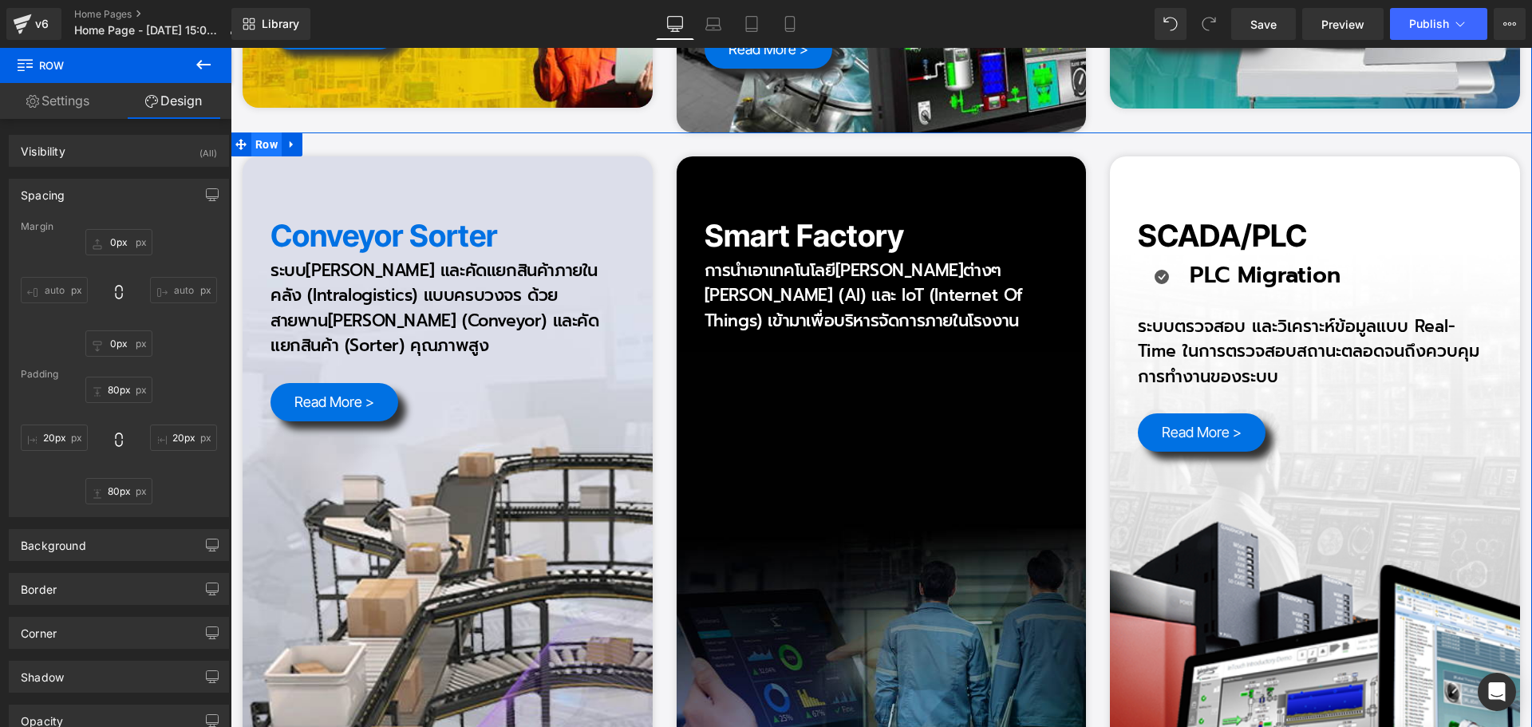
click at [264, 132] on span "Row" at bounding box center [266, 144] width 30 height 24
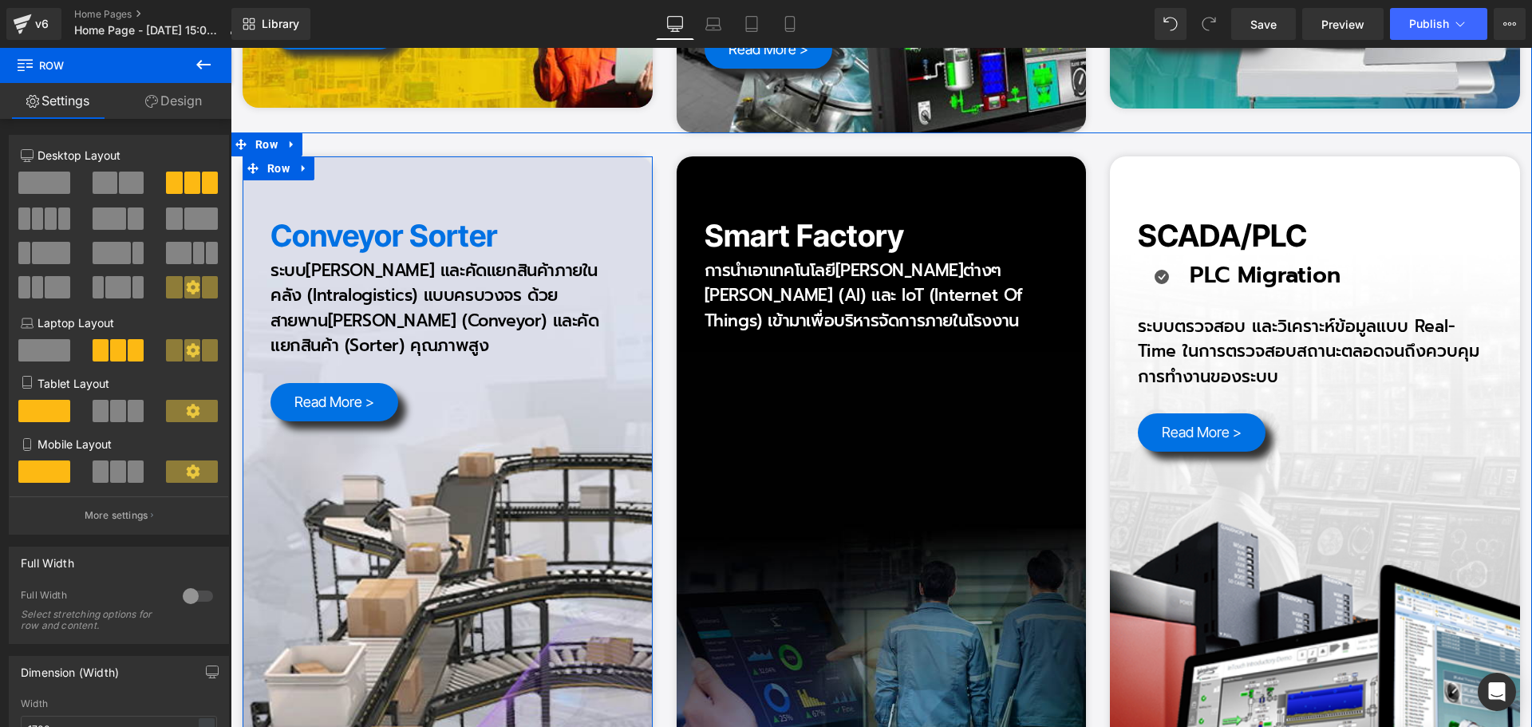
click at [305, 156] on link at bounding box center [304, 168] width 21 height 24
click at [319, 163] on icon at bounding box center [324, 168] width 11 height 11
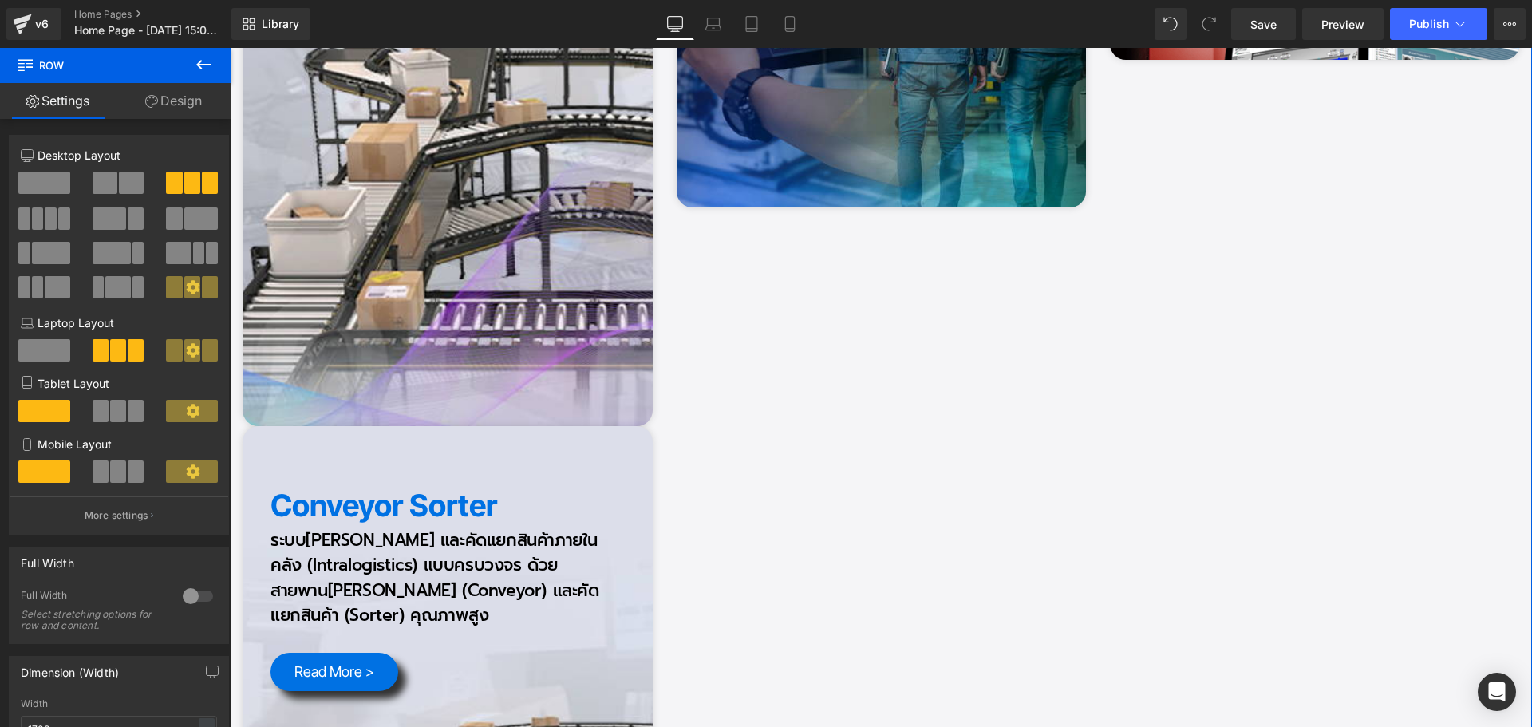
scroll to position [4151, 0]
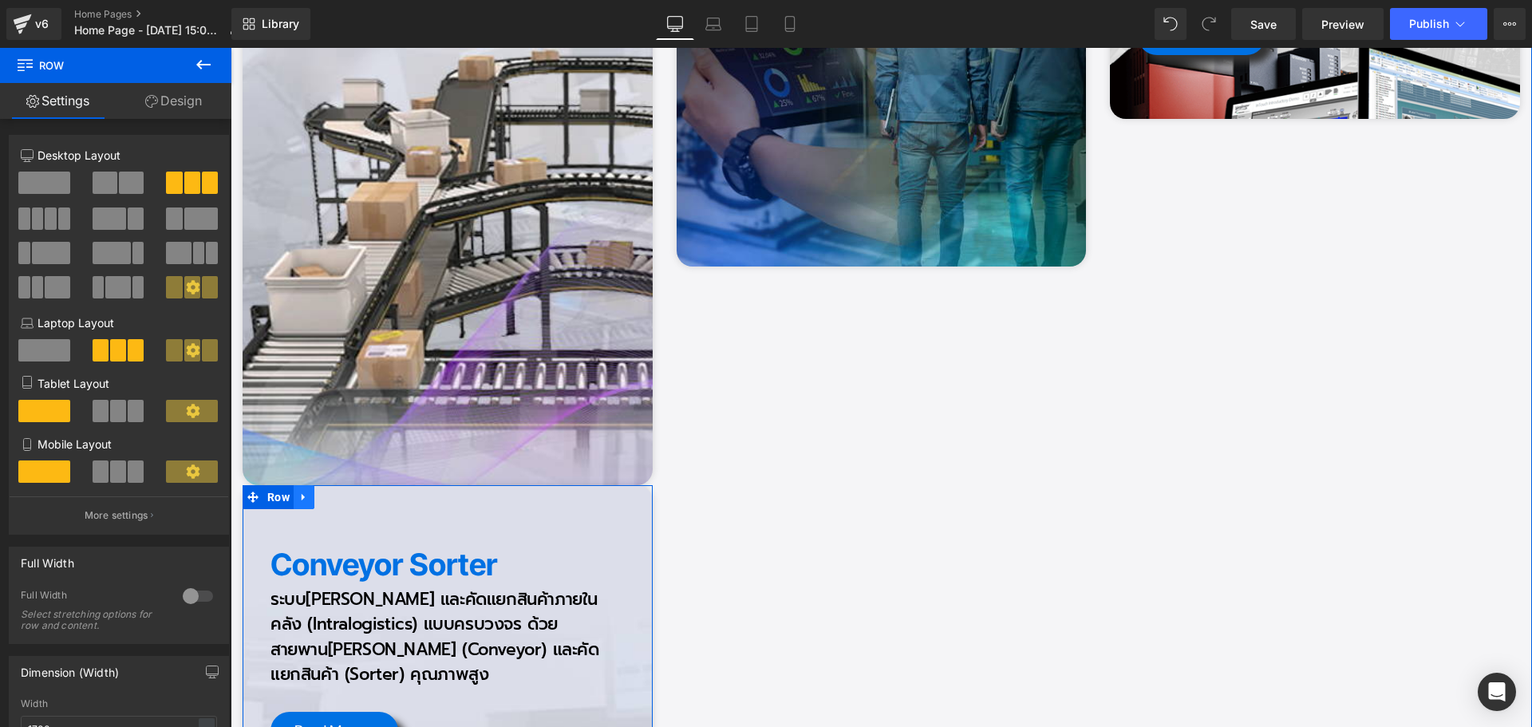
click at [304, 485] on link at bounding box center [304, 497] width 21 height 24
drag, startPoint x: 342, startPoint y: 447, endPoint x: 656, endPoint y: 448, distance: 313.6
click at [345, 492] on icon at bounding box center [345, 497] width 11 height 11
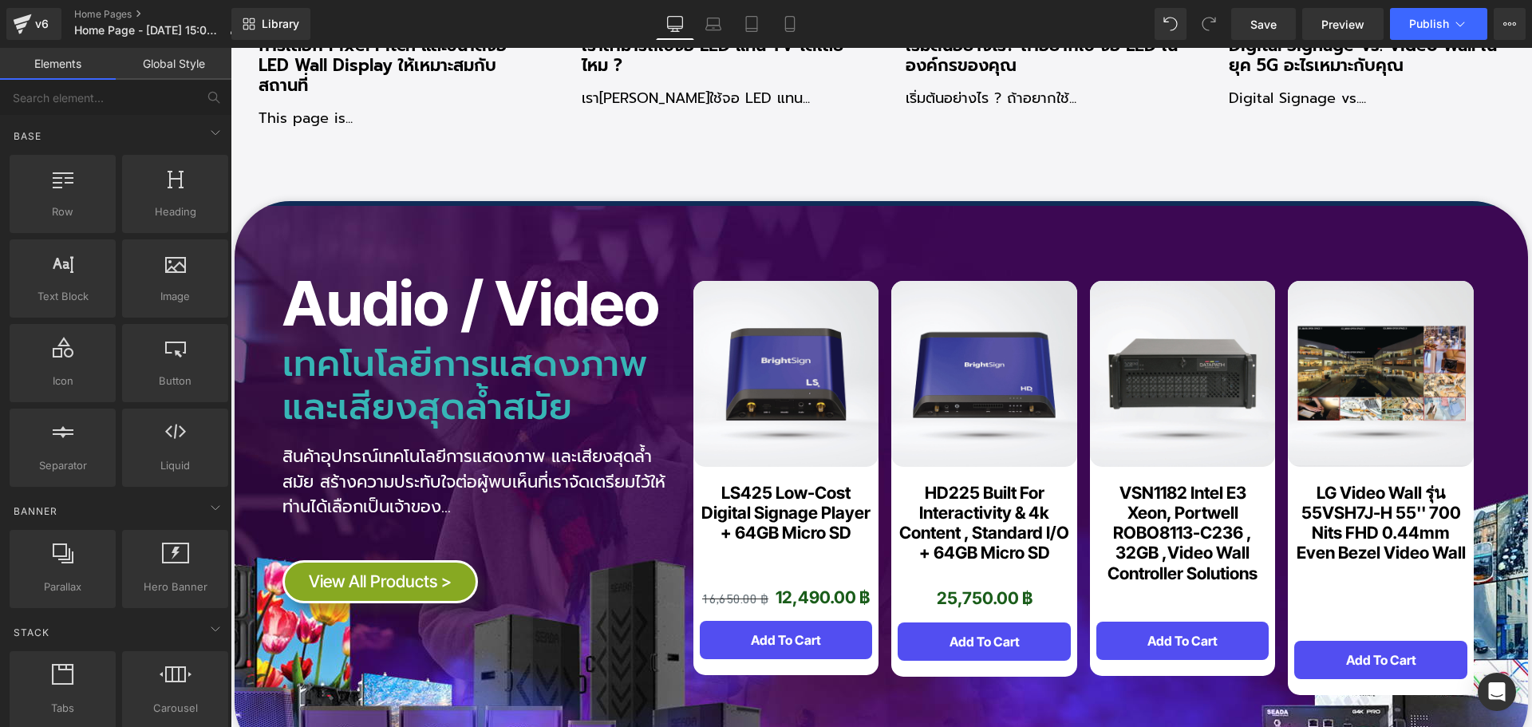
scroll to position [11785, 0]
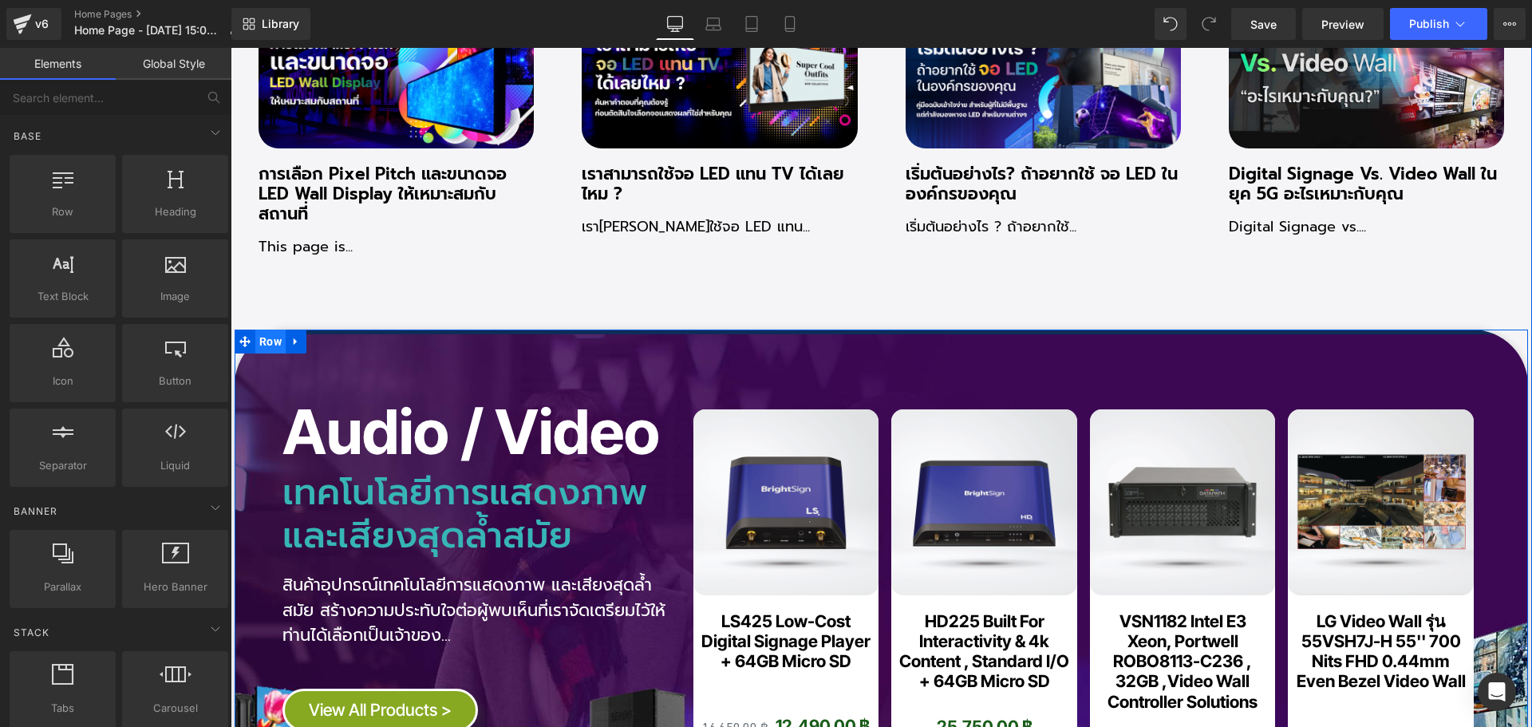
click at [266, 330] on span "Row" at bounding box center [270, 342] width 30 height 24
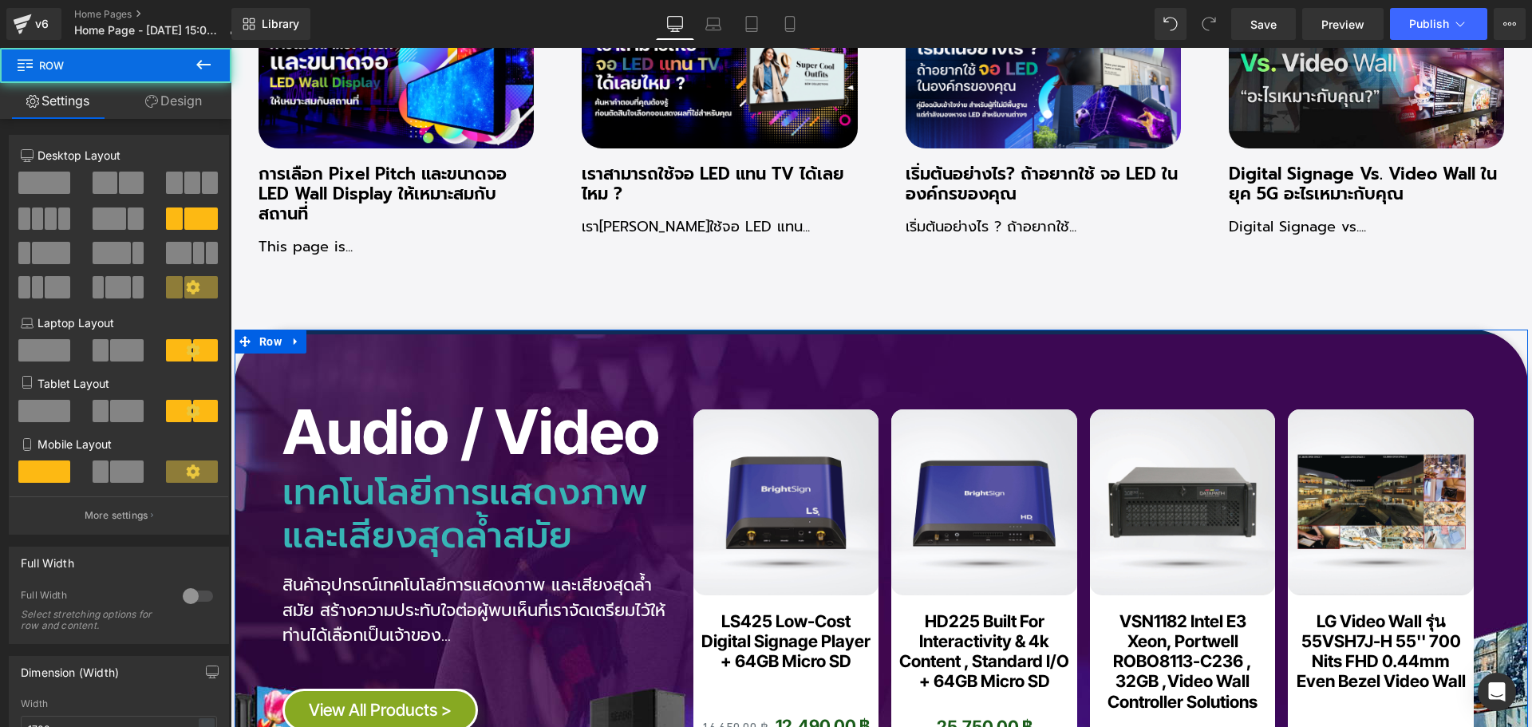
drag, startPoint x: 196, startPoint y: 103, endPoint x: 78, endPoint y: 235, distance: 177.5
click at [195, 104] on link "Design" at bounding box center [174, 101] width 116 height 36
click at [0, 0] on div "Background" at bounding box center [0, 0] width 0 height 0
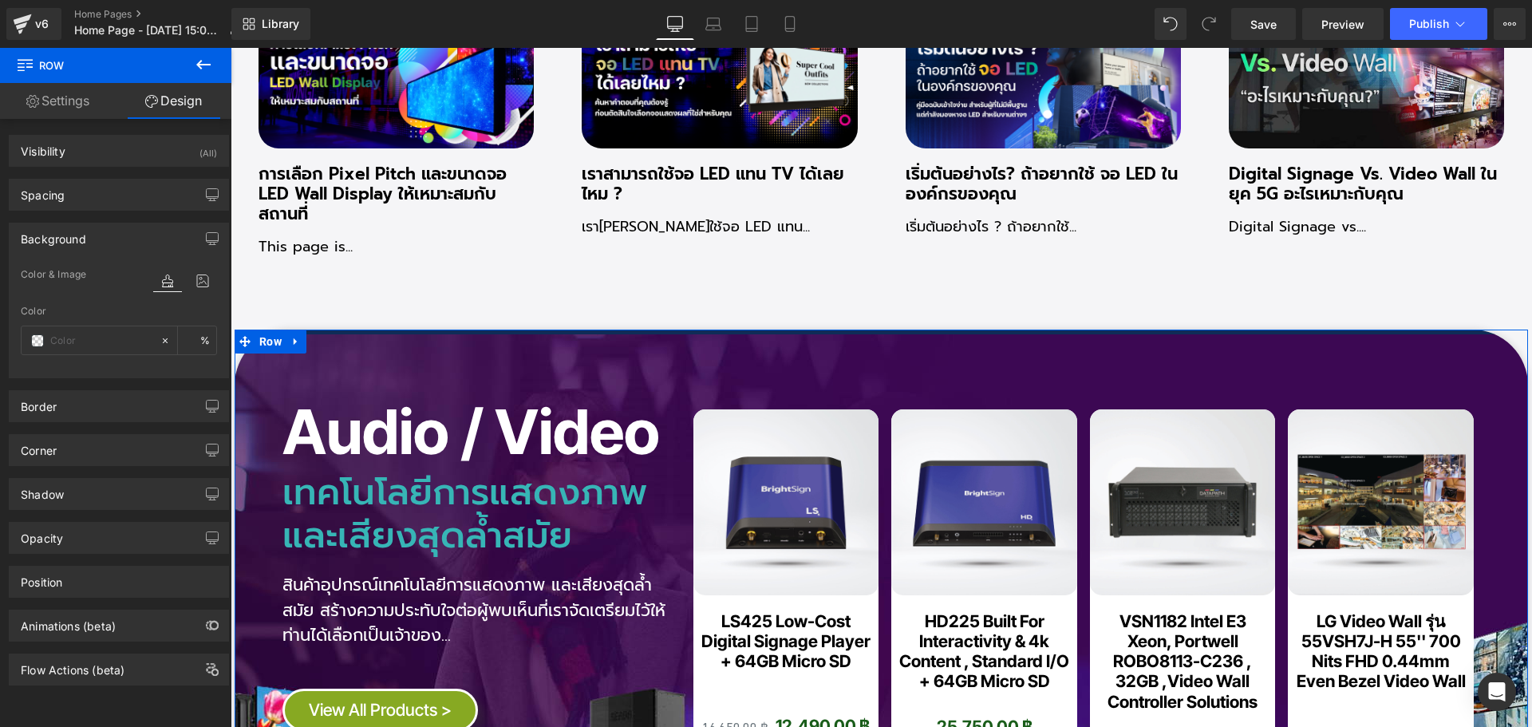
type input "#102c57"
type input "100"
type input "50"
type input "100"
type input "[URL][DOMAIN_NAME]"
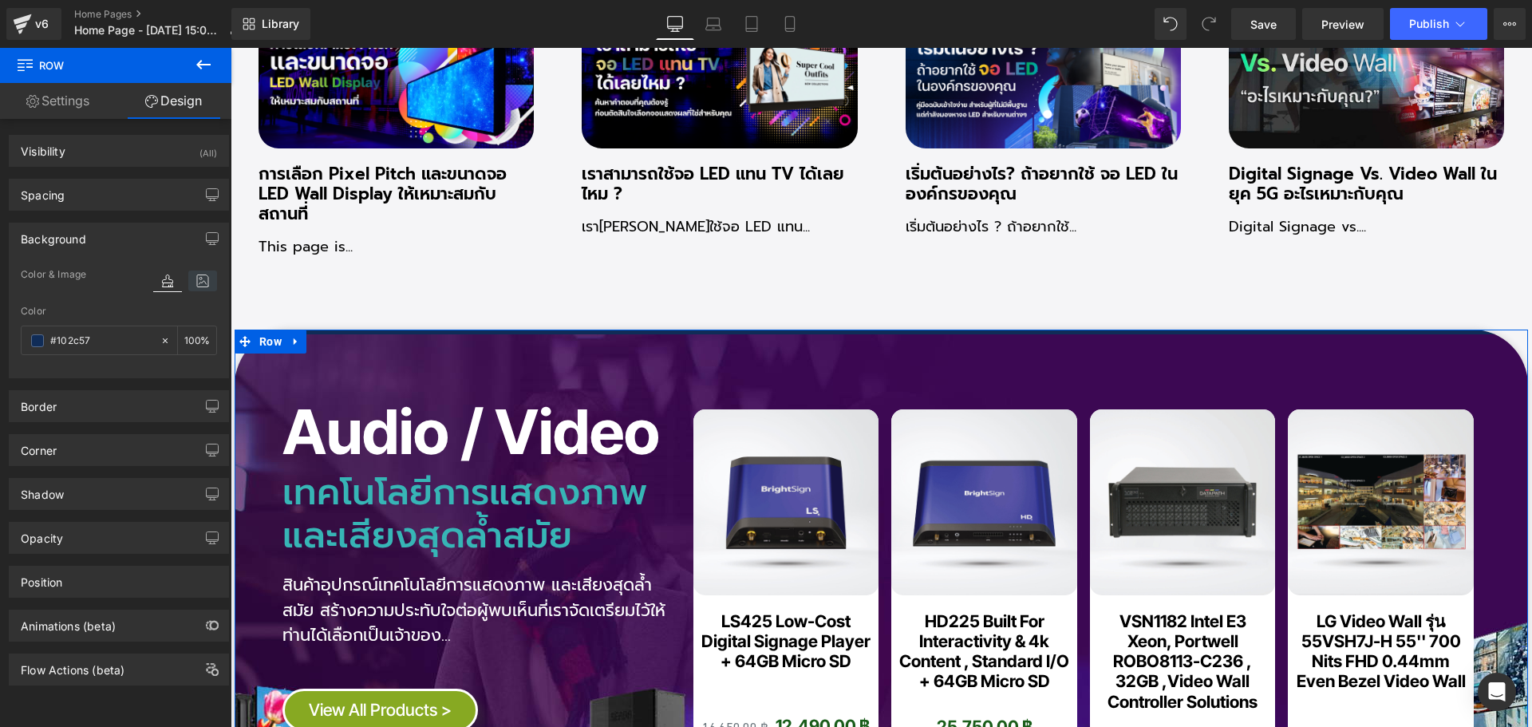
click at [198, 288] on icon at bounding box center [202, 280] width 29 height 21
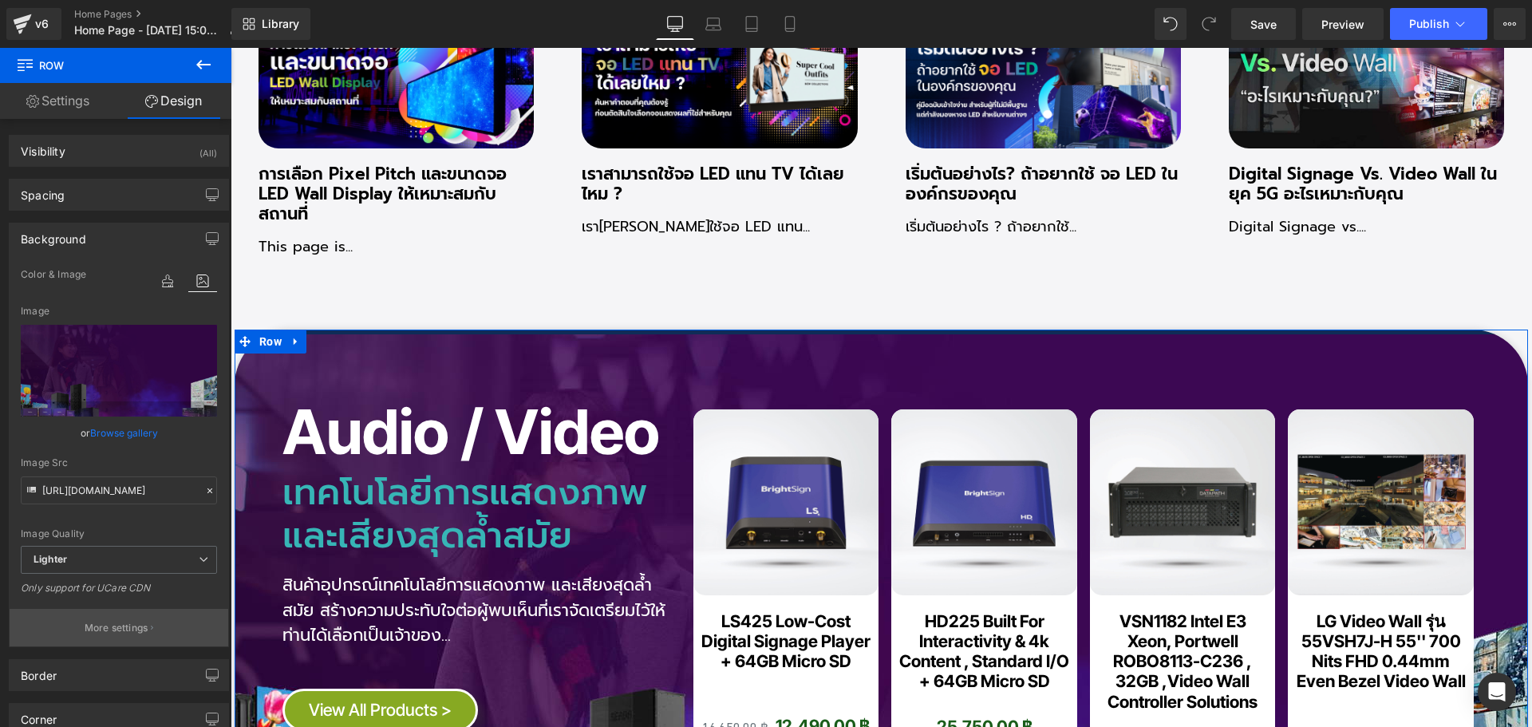
click at [134, 630] on p "More settings" at bounding box center [117, 628] width 64 height 14
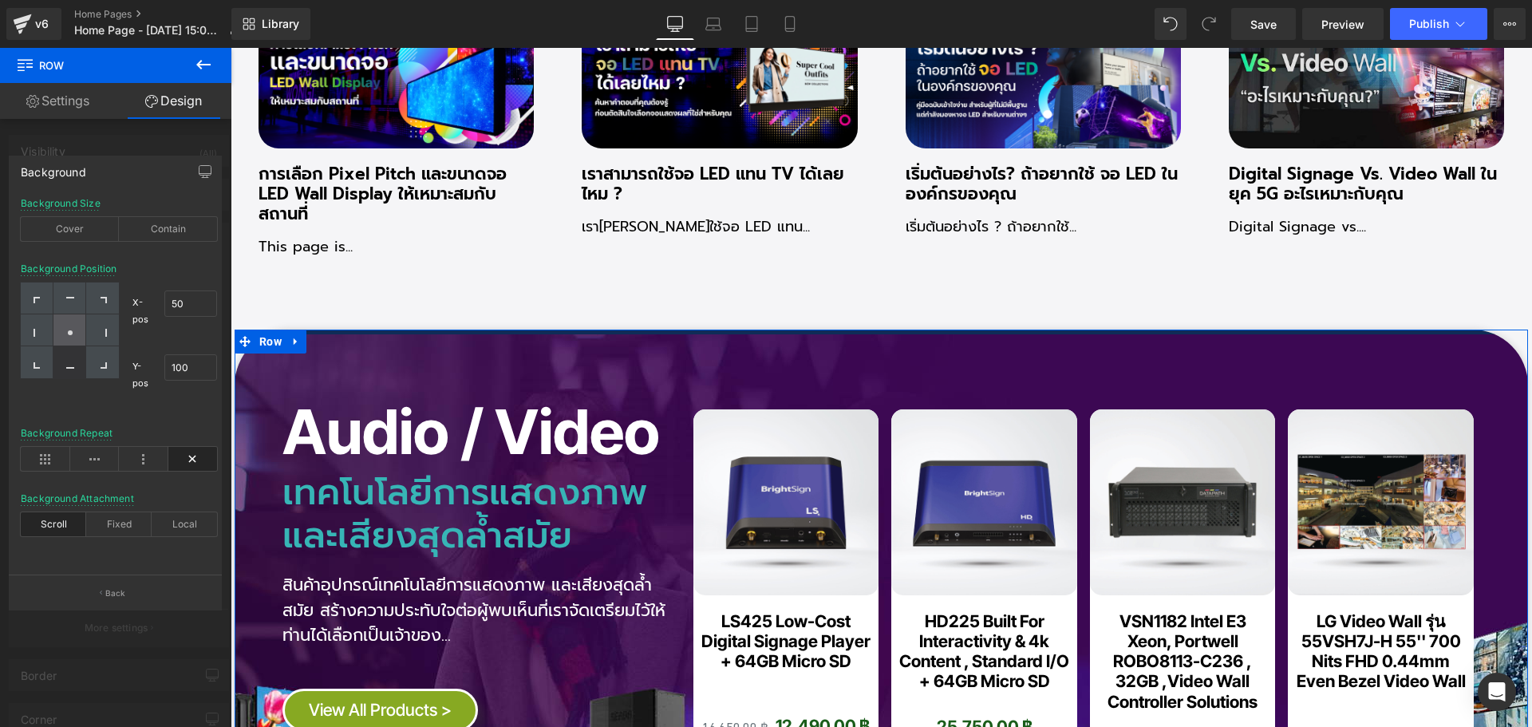
click at [71, 327] on div at bounding box center [69, 330] width 33 height 32
type input "50"
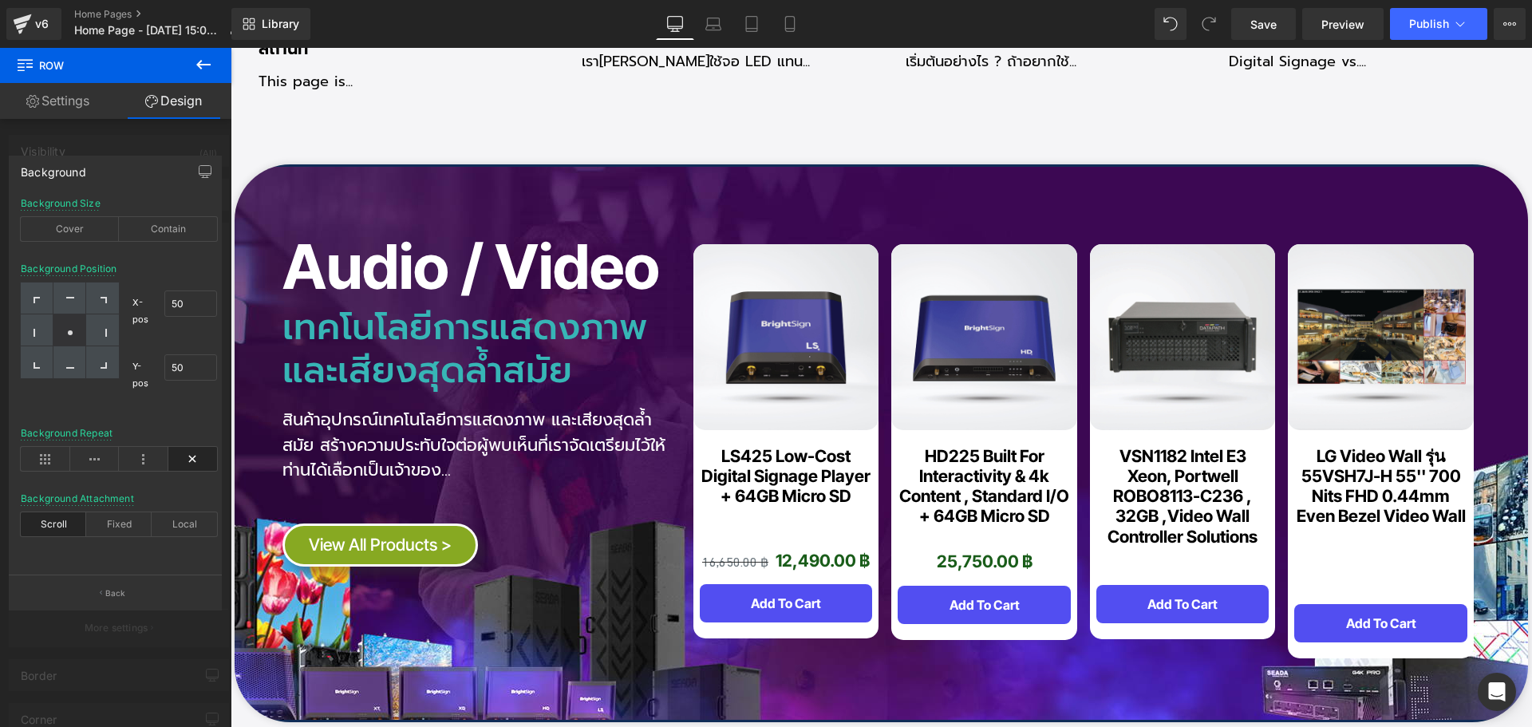
scroll to position [12024, 0]
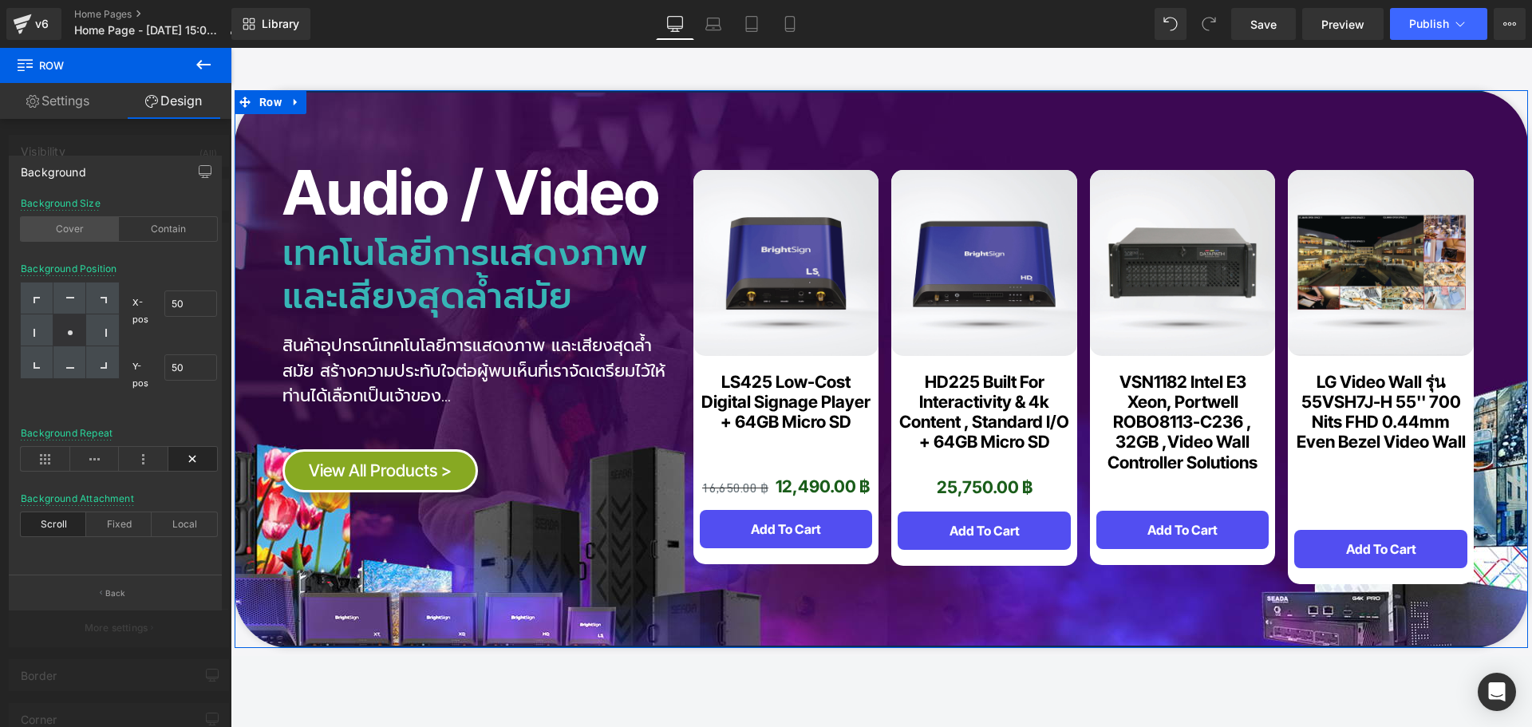
click at [68, 227] on div "Cover" at bounding box center [70, 229] width 98 height 24
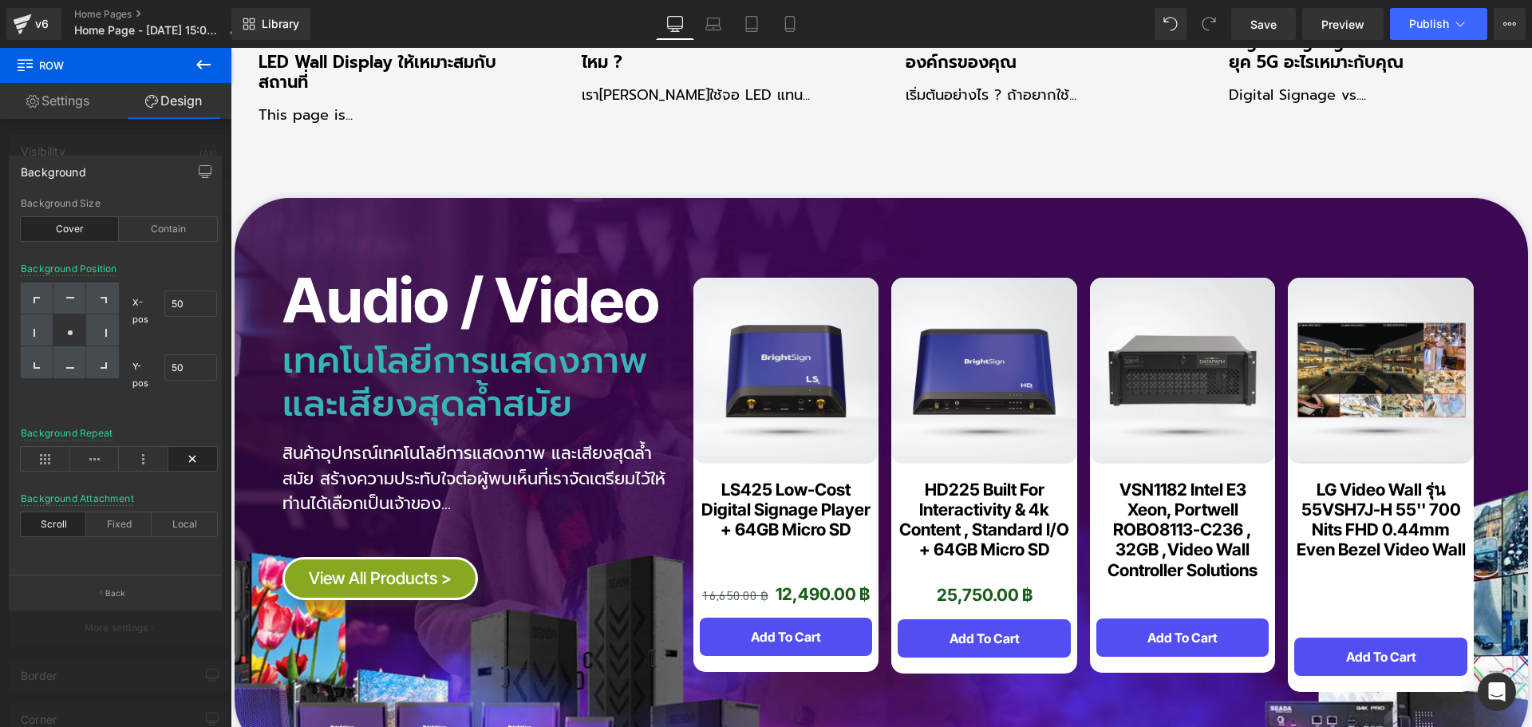
scroll to position [11864, 0]
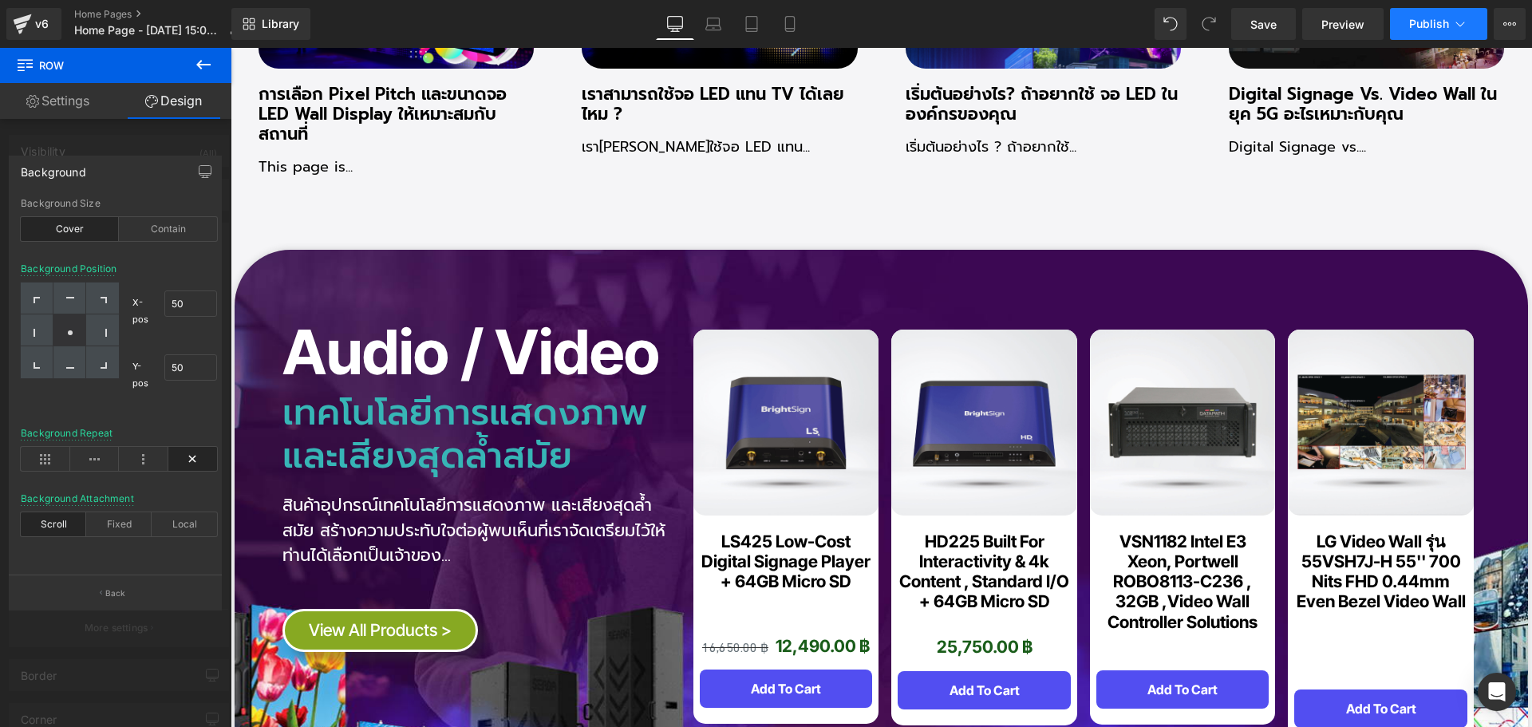
click at [1436, 26] on span "Publish" at bounding box center [1429, 24] width 40 height 13
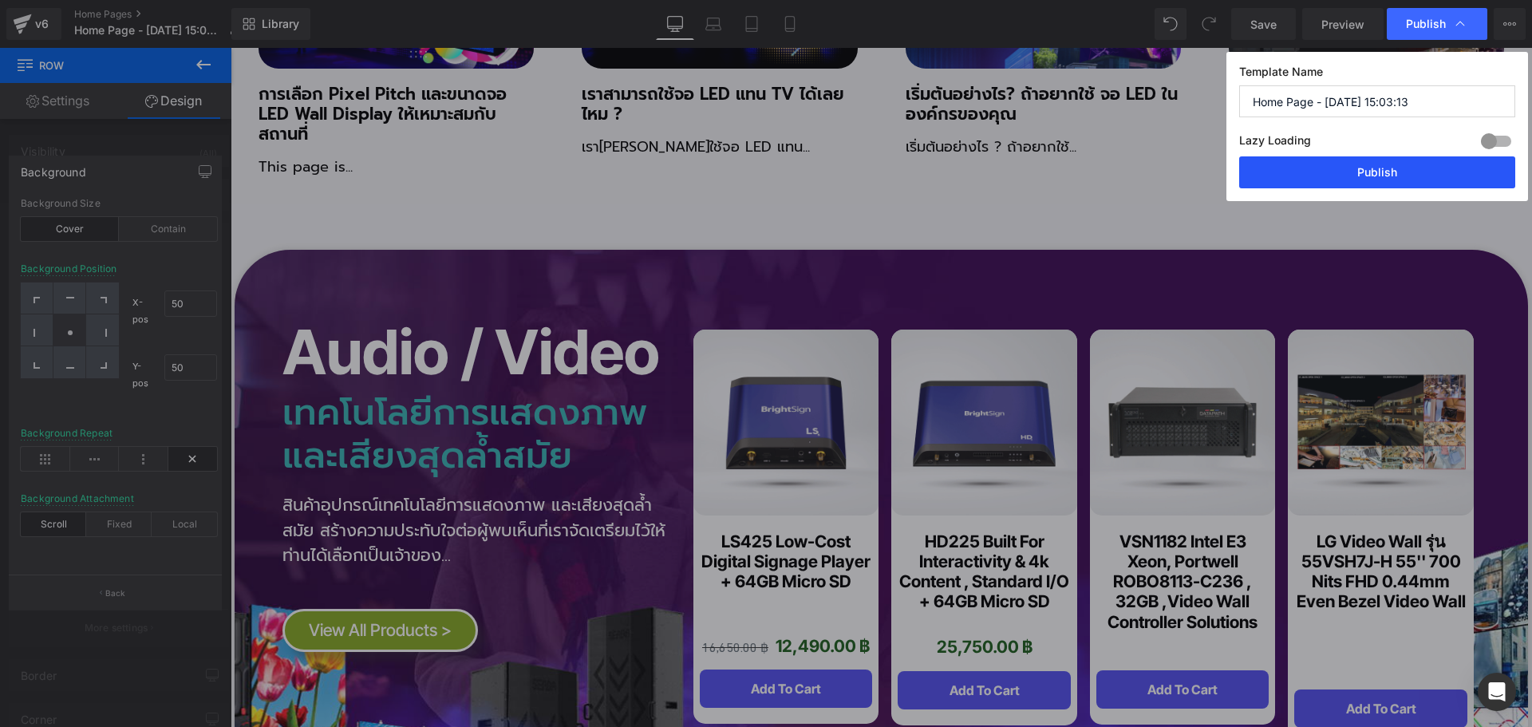
drag, startPoint x: 1396, startPoint y: 176, endPoint x: 1159, endPoint y: 136, distance: 239.5
click at [1396, 176] on button "Publish" at bounding box center [1377, 172] width 276 height 32
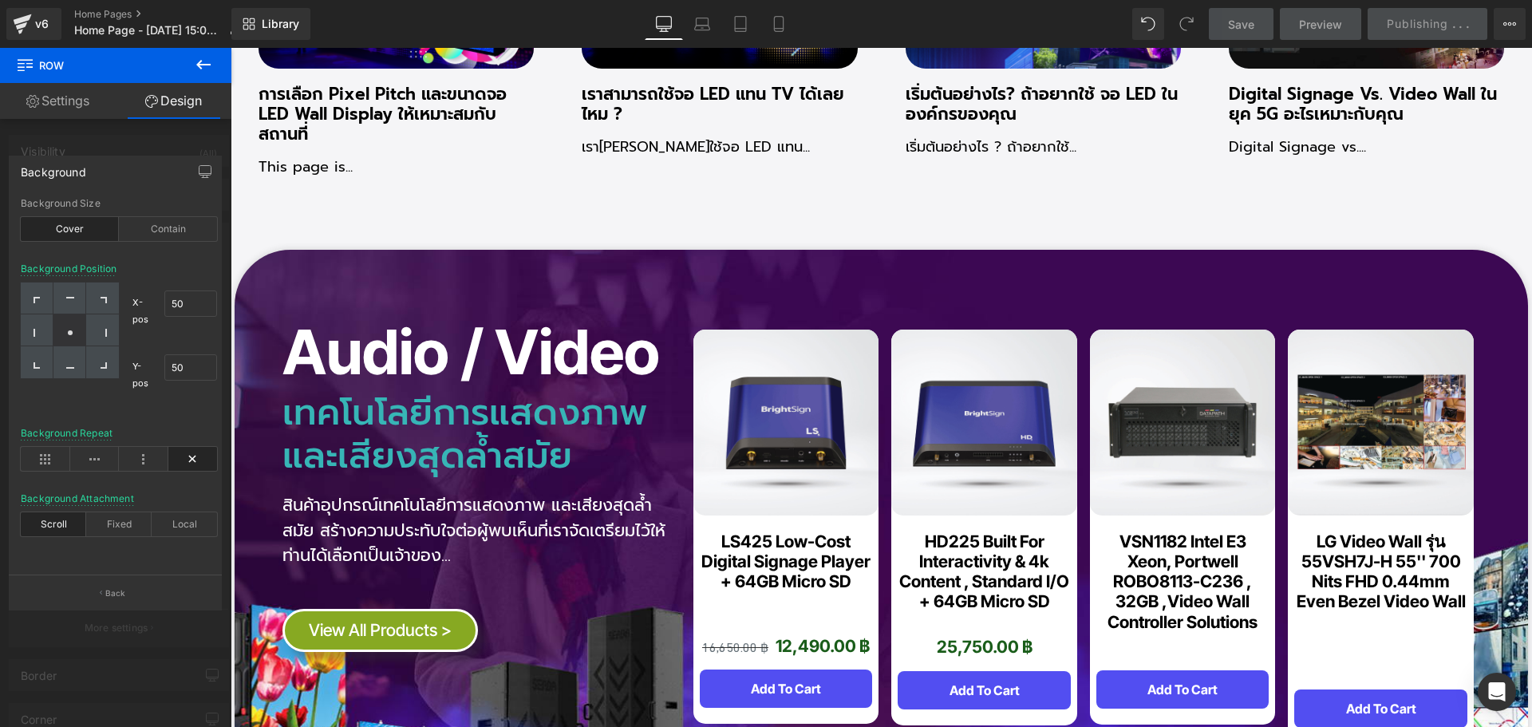
scroll to position [12263, 0]
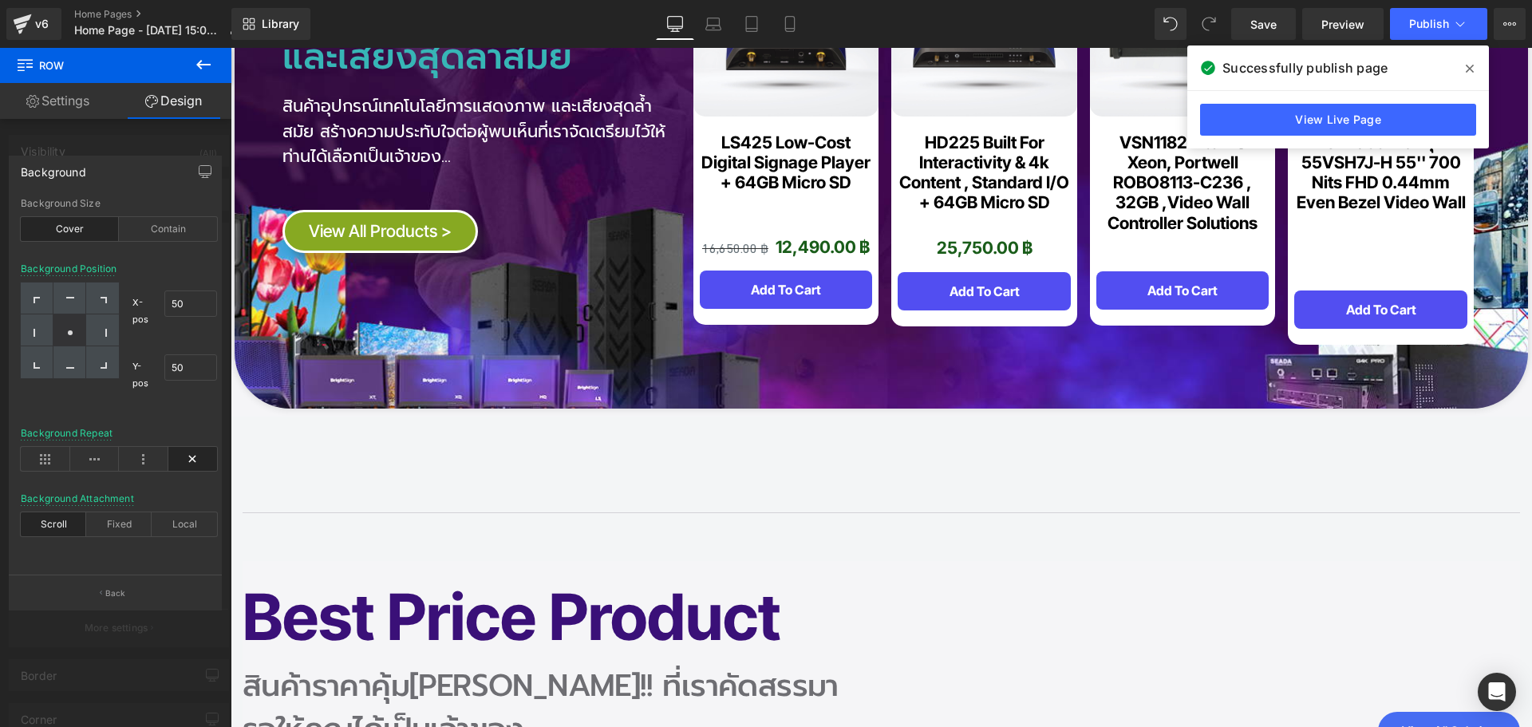
click at [1117, 368] on div at bounding box center [881, 387] width 1301 height 679
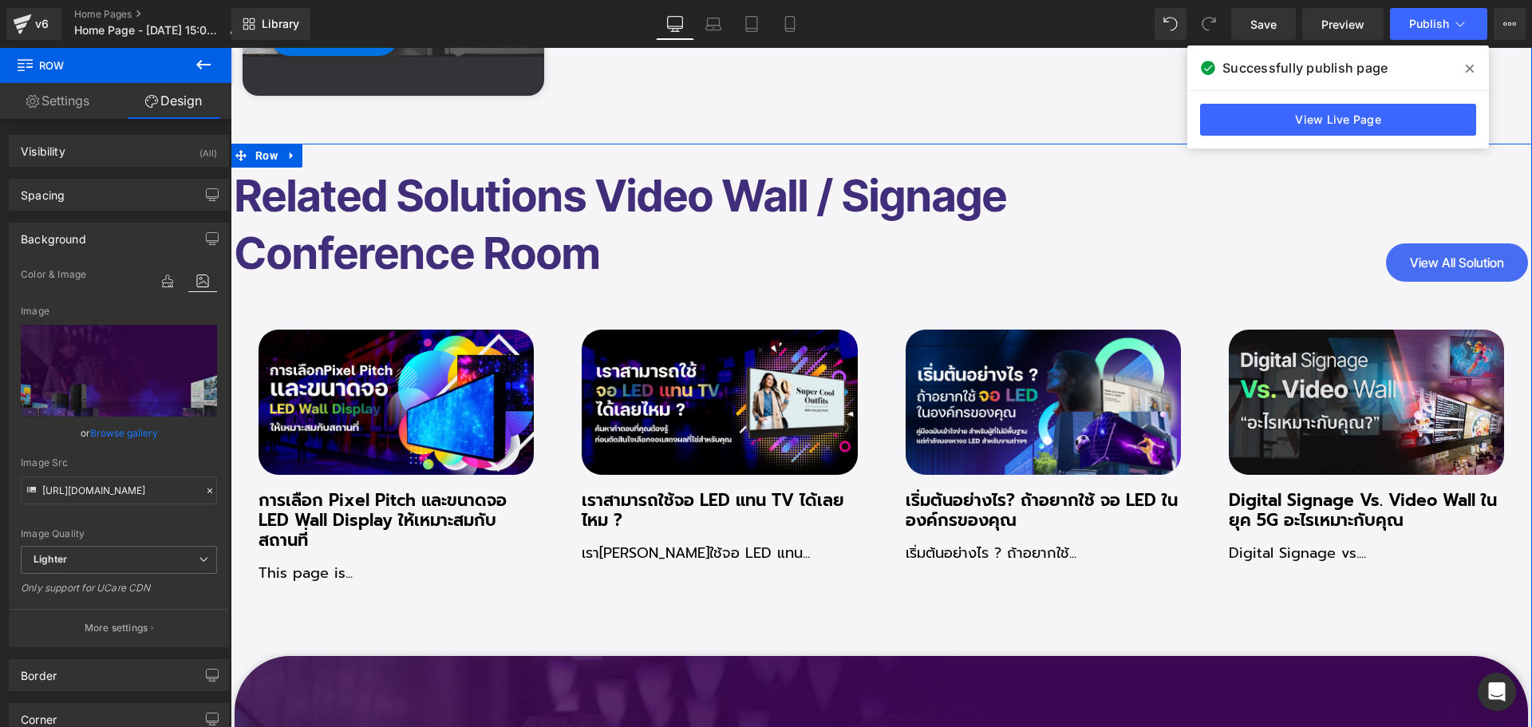
scroll to position [11306, 0]
